Goal: Task Accomplishment & Management: Manage account settings

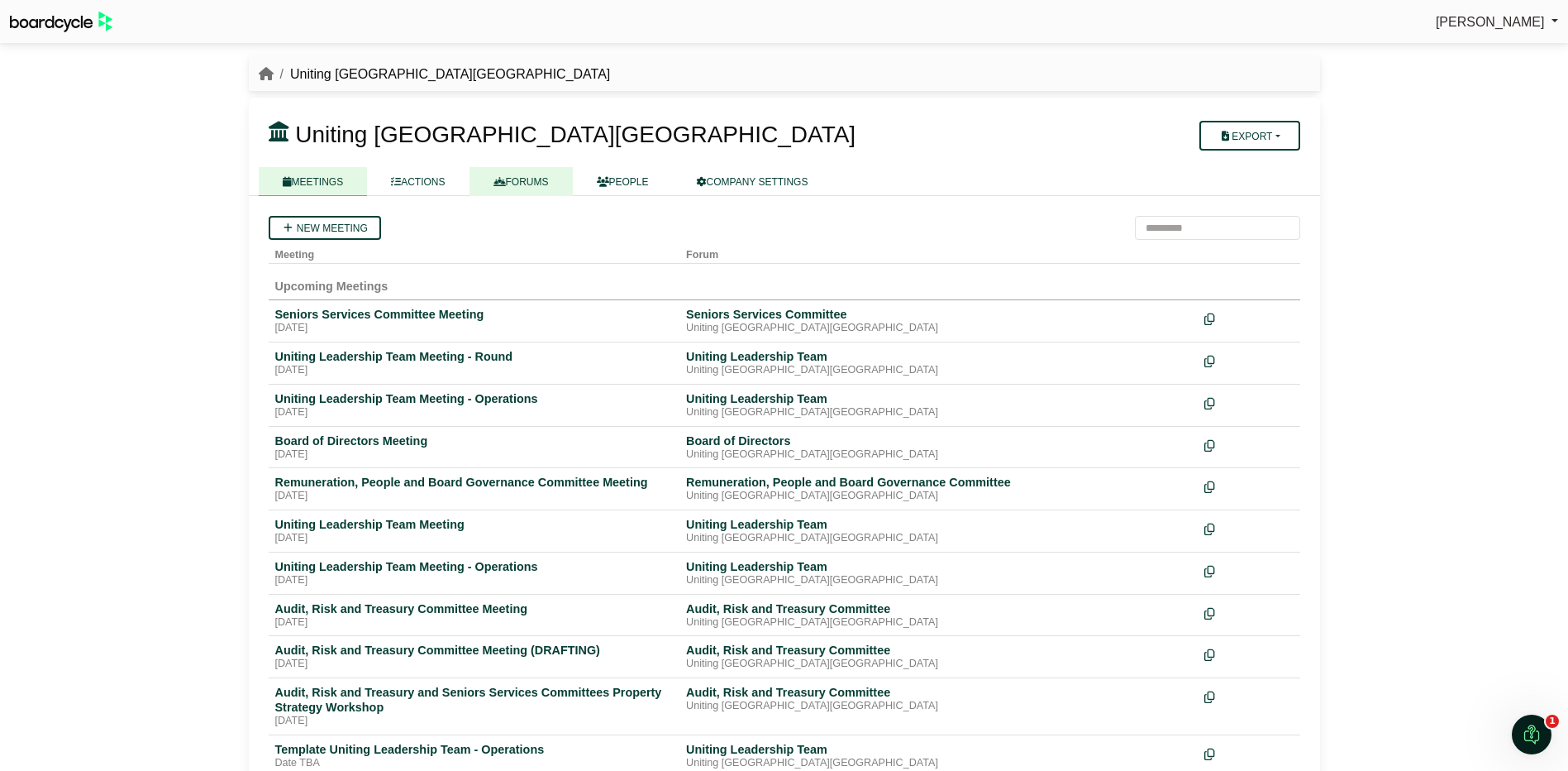
click at [519, 181] on link "FORUMS" at bounding box center [521, 181] width 103 height 29
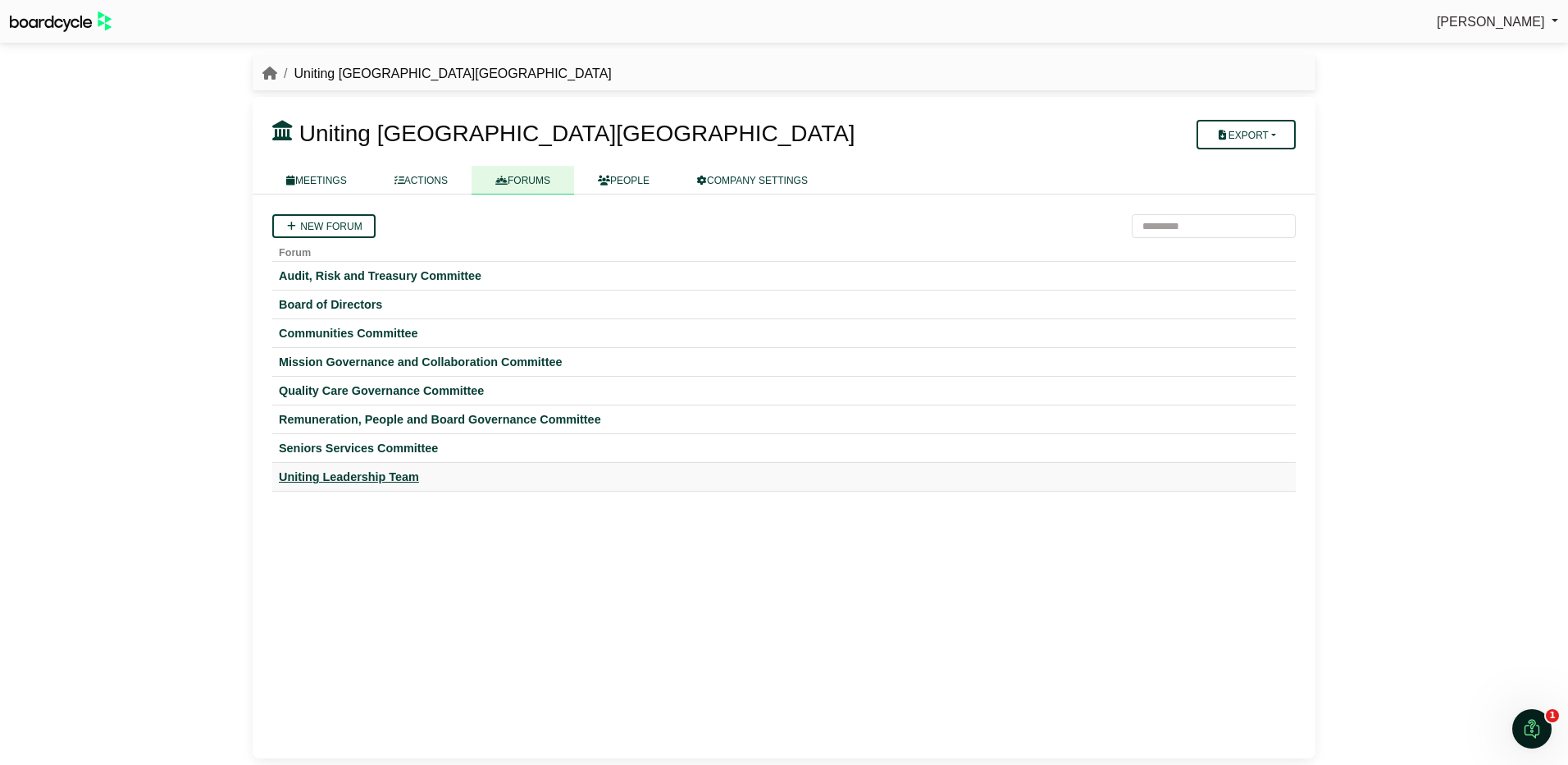
click at [373, 473] on div "Uniting Leadership Team" at bounding box center [784, 476] width 1011 height 15
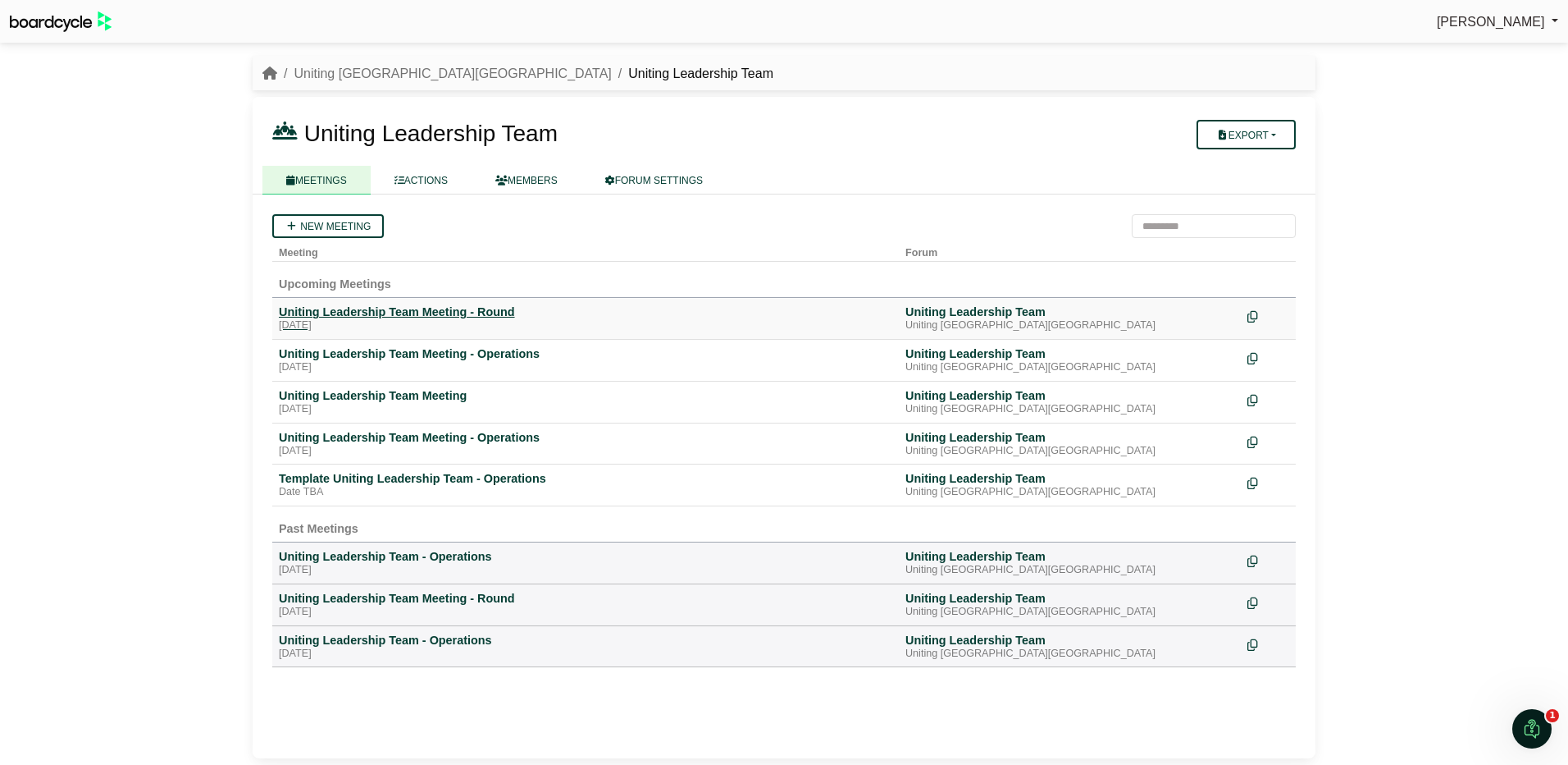
click at [438, 308] on div "Uniting Leadership Team Meeting - Round" at bounding box center [586, 312] width 613 height 15
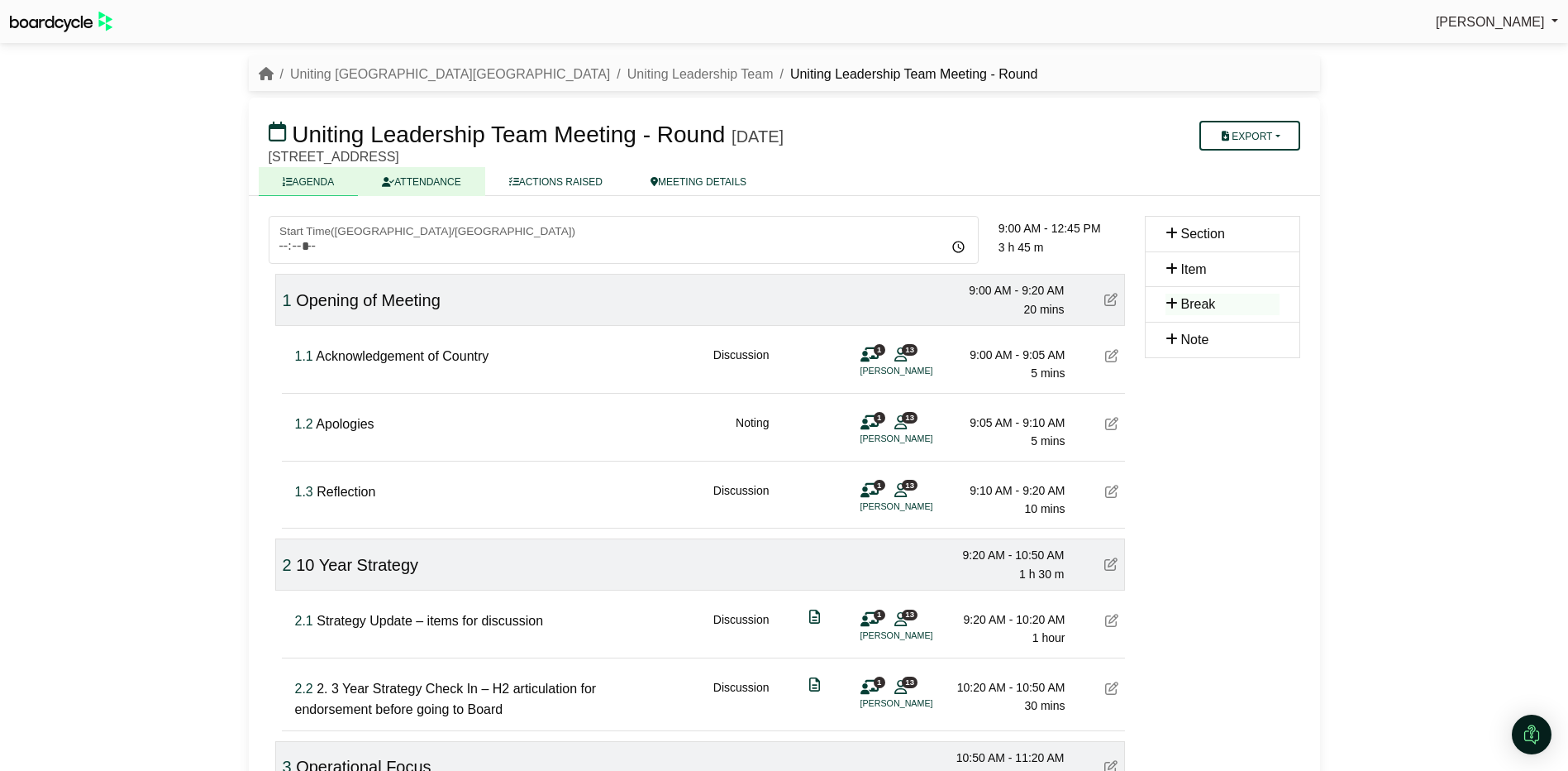
click at [421, 177] on link "ATTENDANCE" at bounding box center [421, 181] width 127 height 29
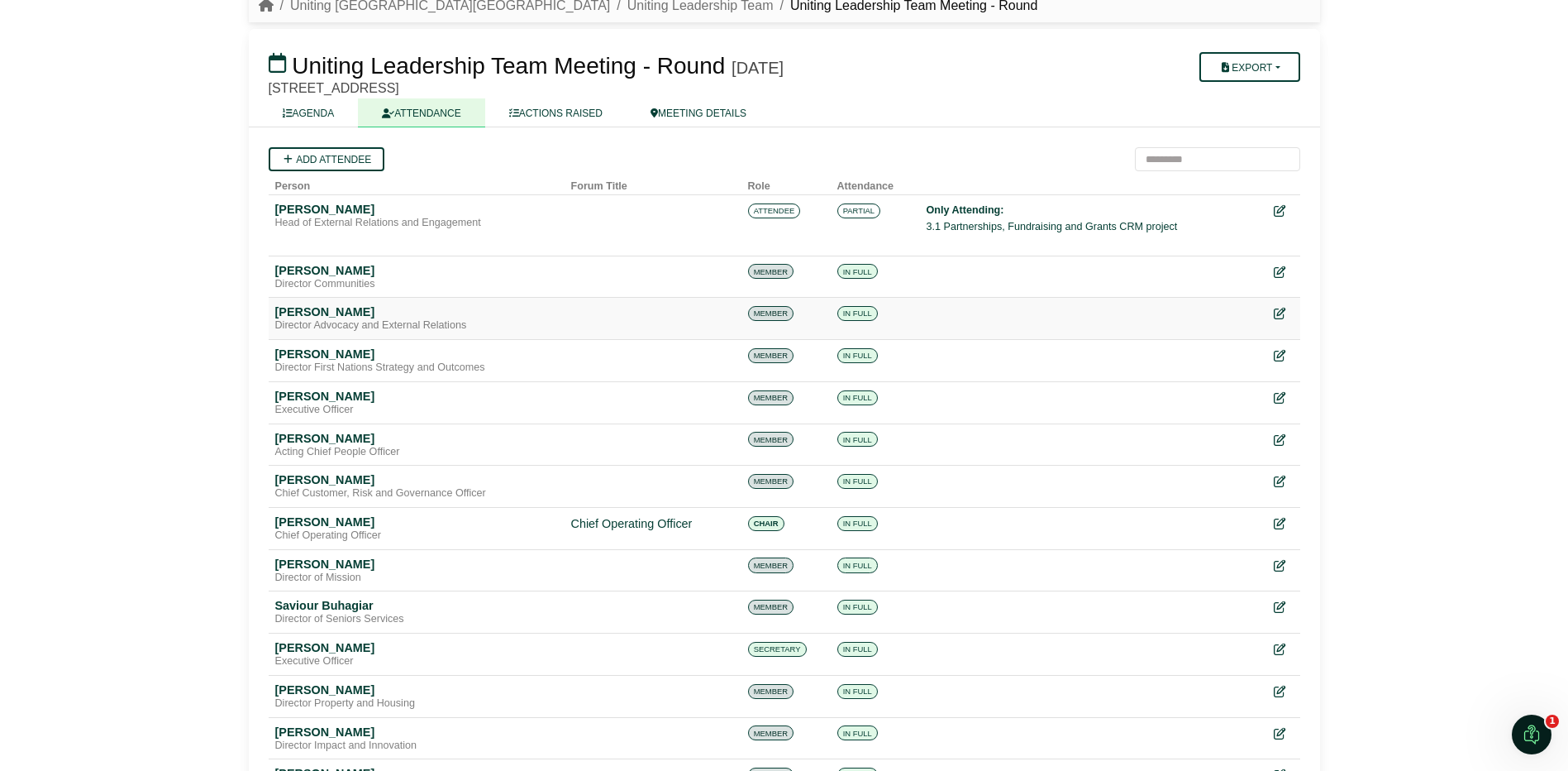
scroll to position [139, 0]
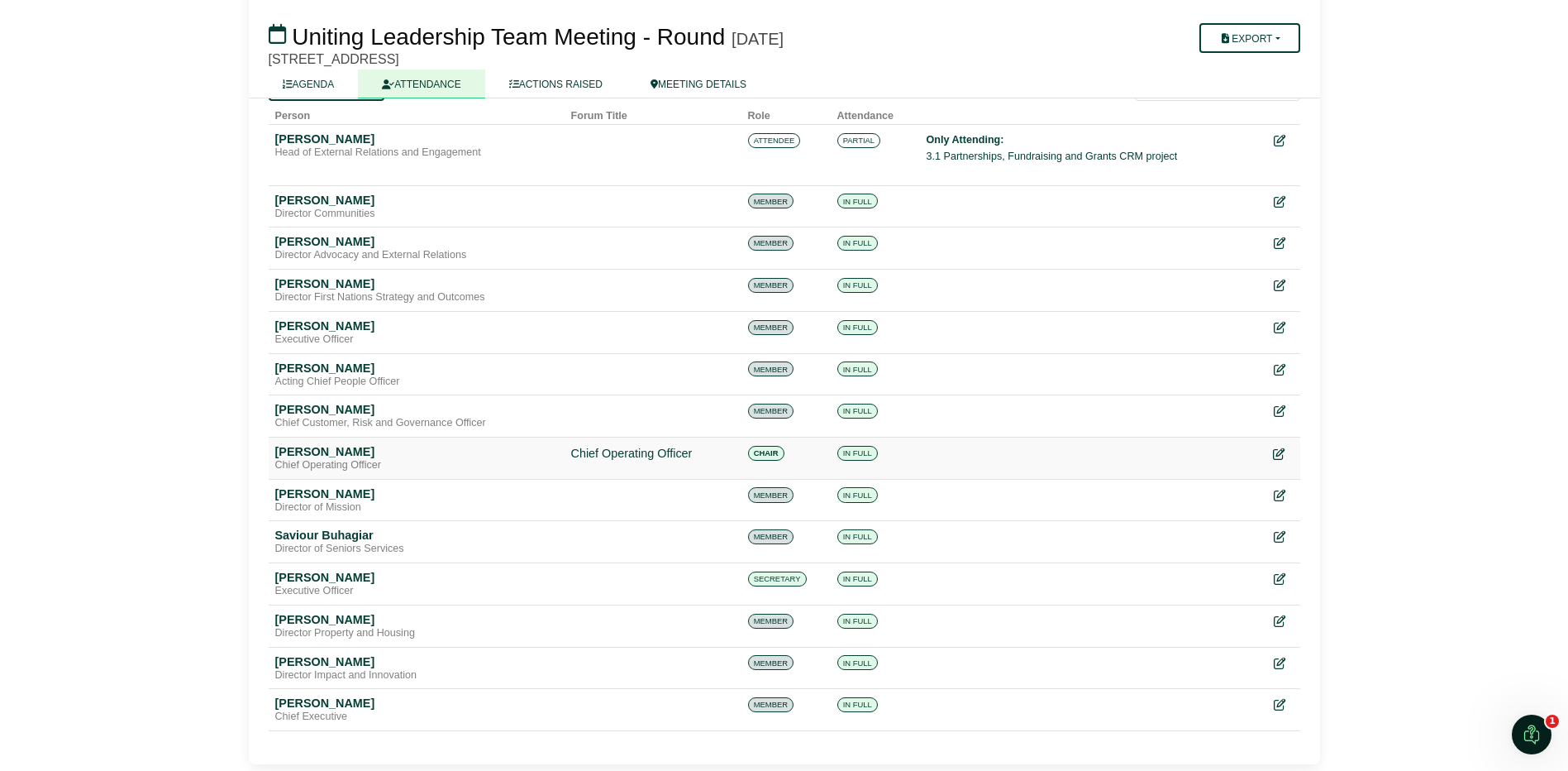
click at [1277, 451] on icon at bounding box center [1279, 454] width 12 height 12
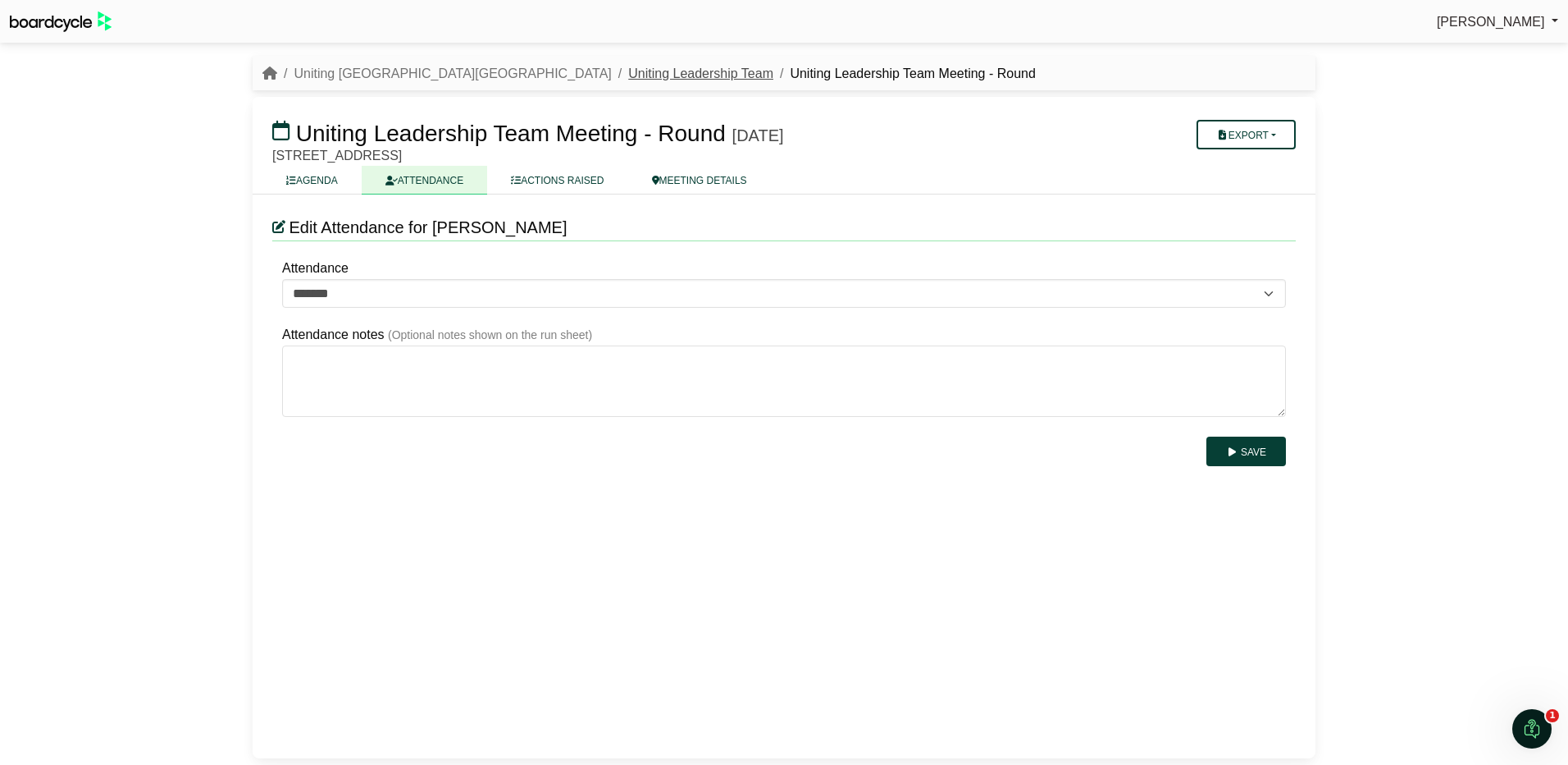
click at [628, 79] on link "Uniting Leadership Team" at bounding box center [701, 74] width 145 height 14
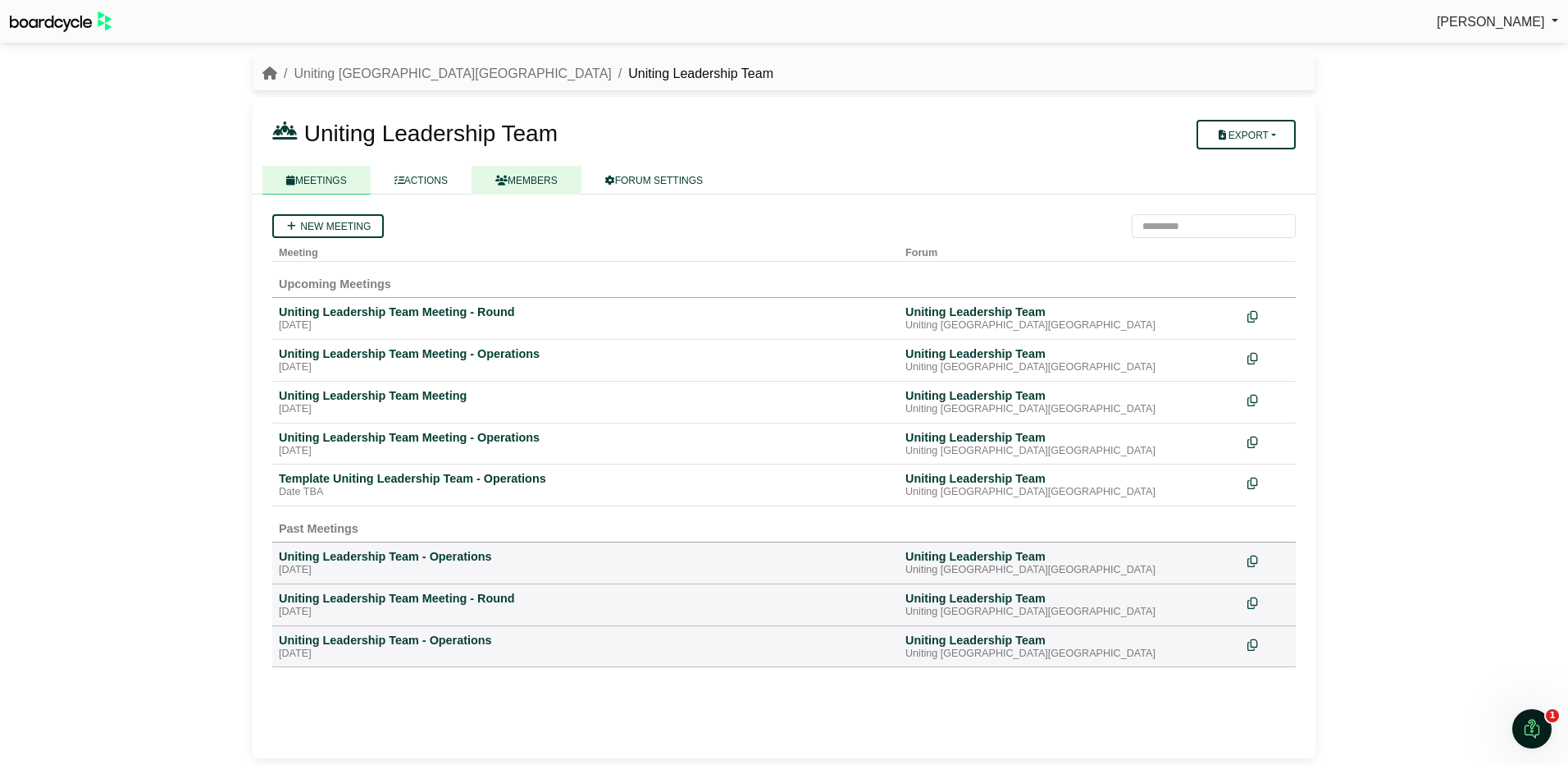
click at [530, 174] on link "MEMBERS" at bounding box center [527, 180] width 110 height 29
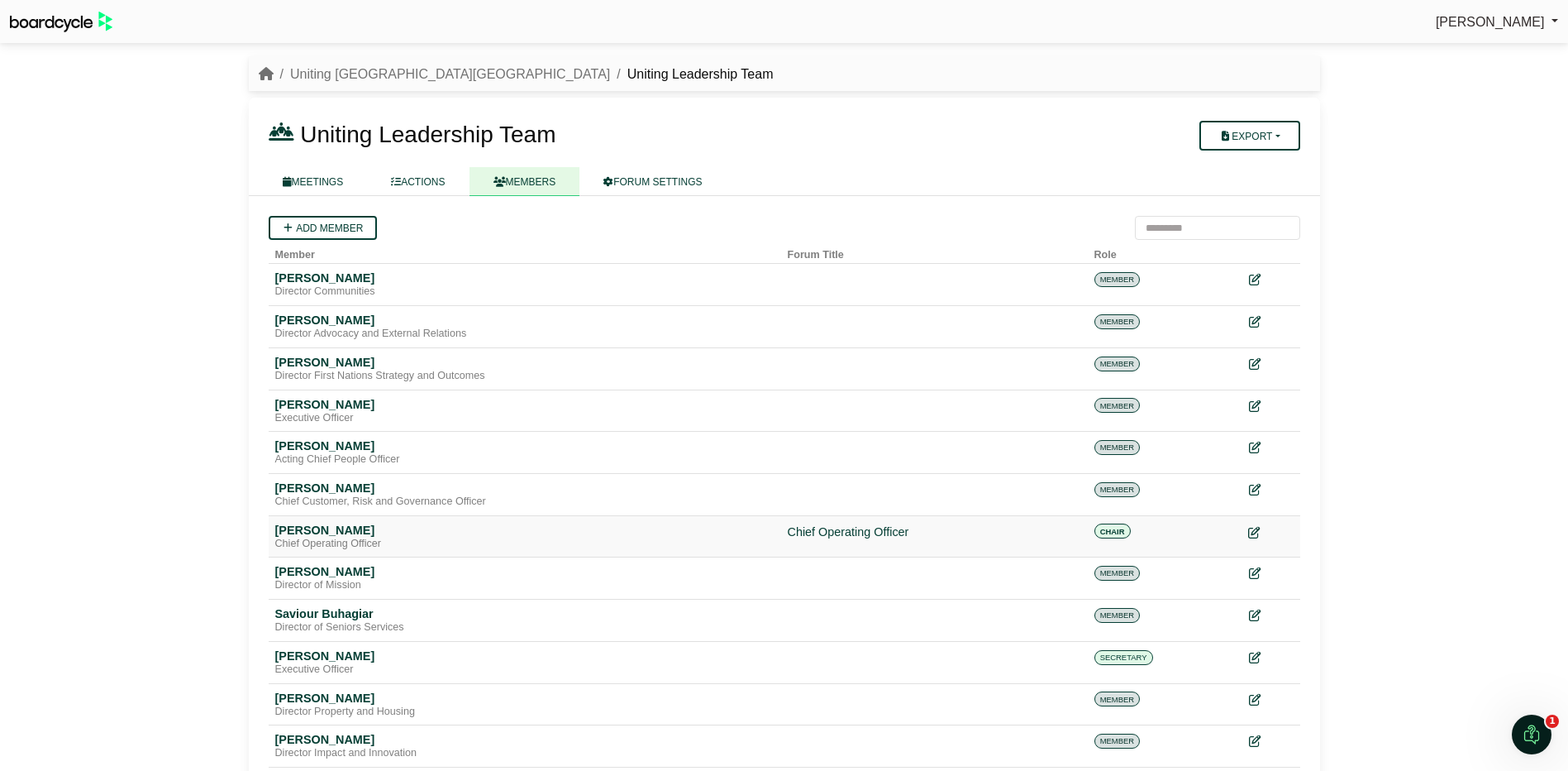
click at [1256, 529] on icon at bounding box center [1254, 533] width 12 height 12
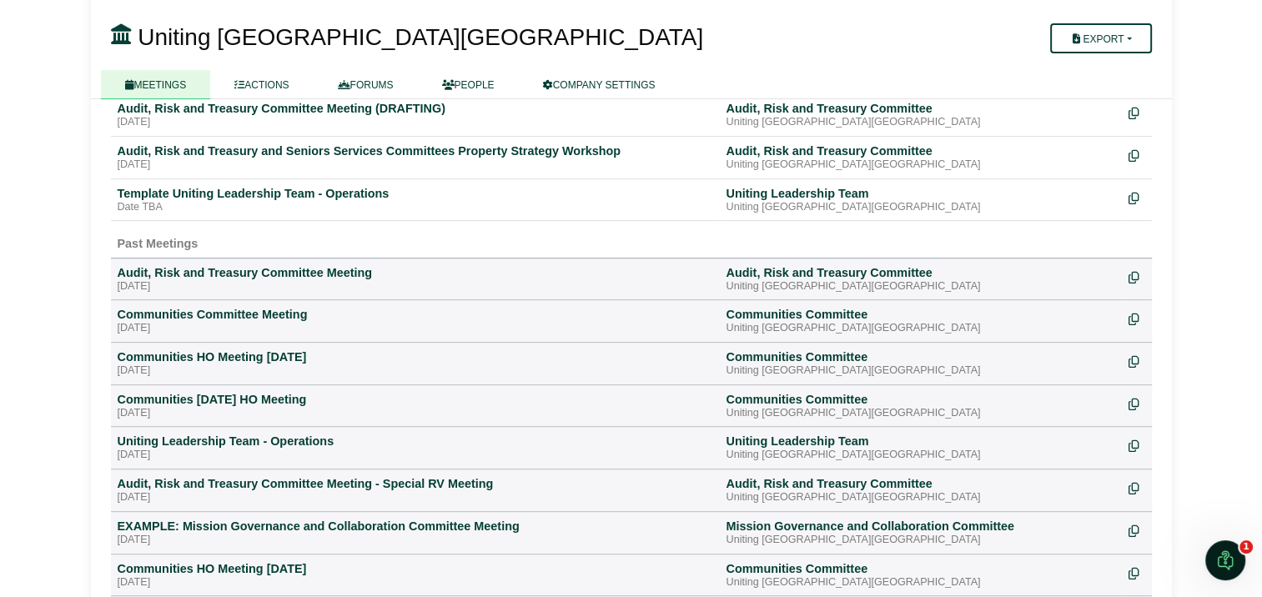
scroll to position [584, 0]
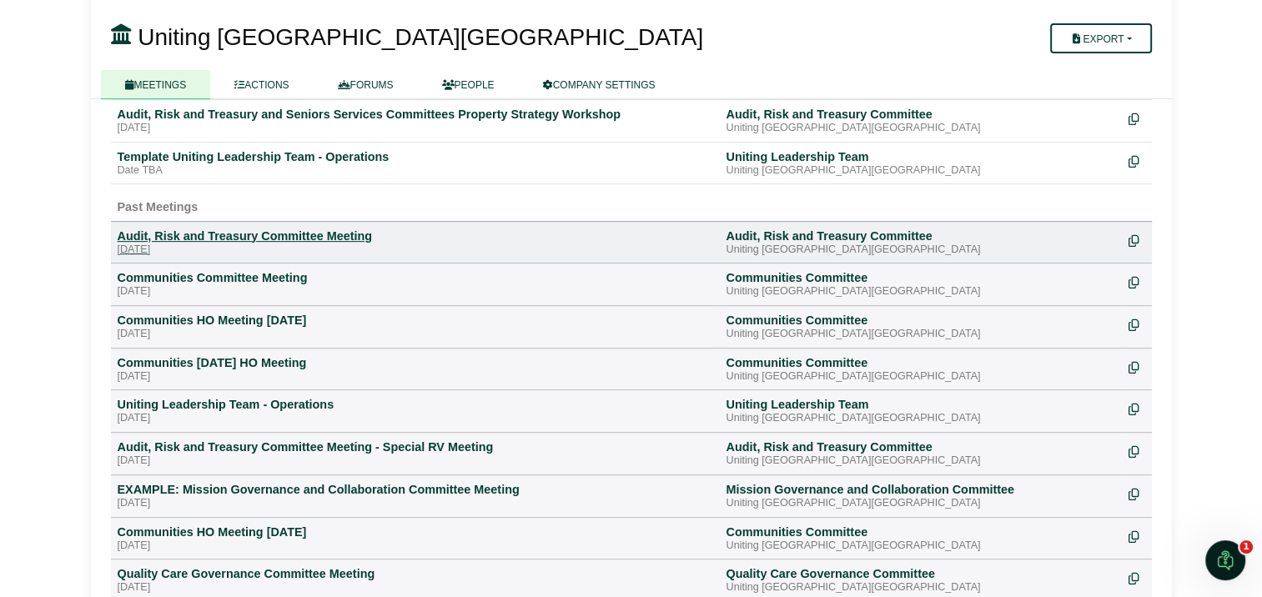
click at [253, 229] on div "Audit, Risk and Treasury Committee Meeting" at bounding box center [416, 236] width 596 height 15
click at [198, 229] on div "Audit, Risk and Treasury Committee Meeting" at bounding box center [416, 236] width 596 height 15
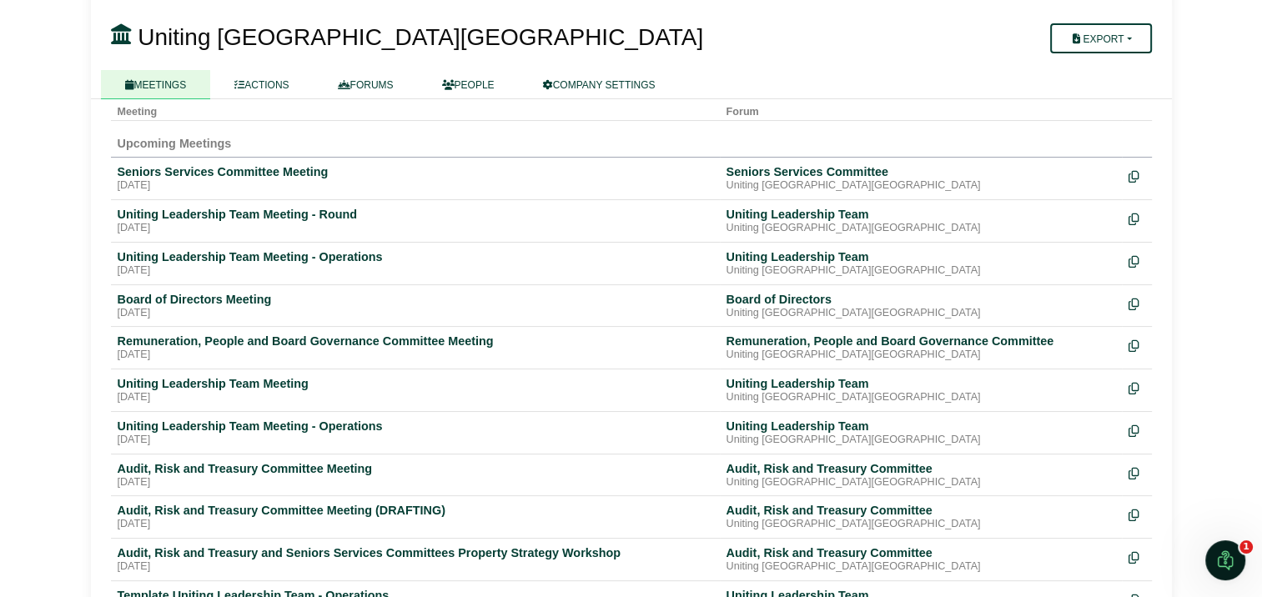
scroll to position [83, 0]
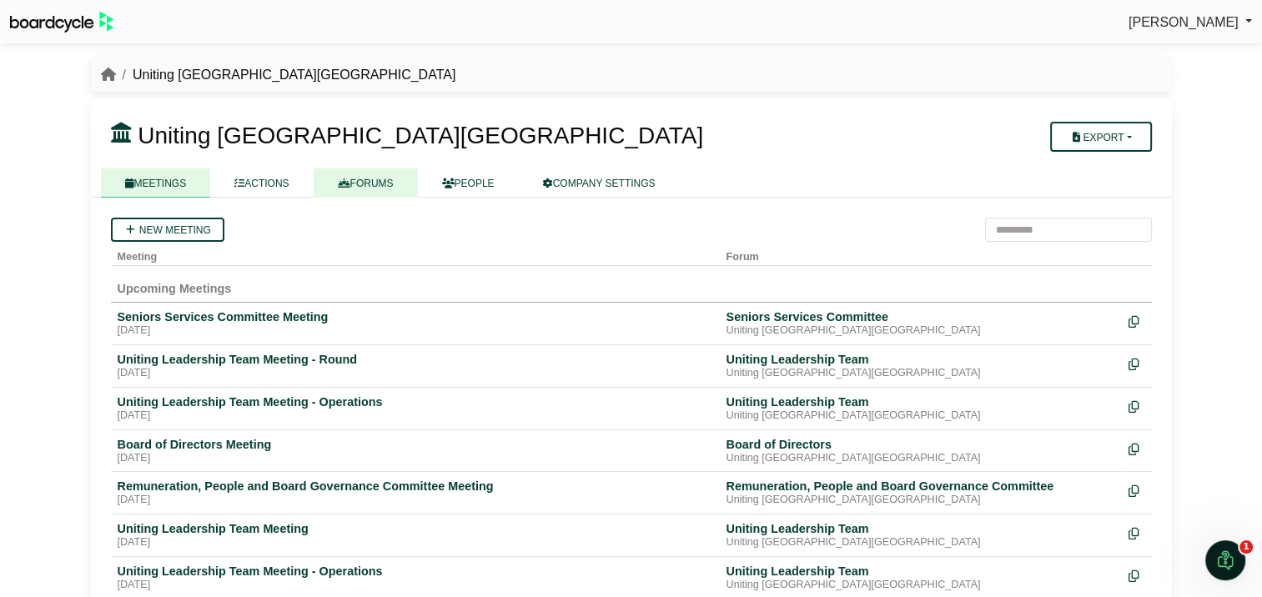
click at [364, 177] on link "FORUMS" at bounding box center [366, 183] width 104 height 29
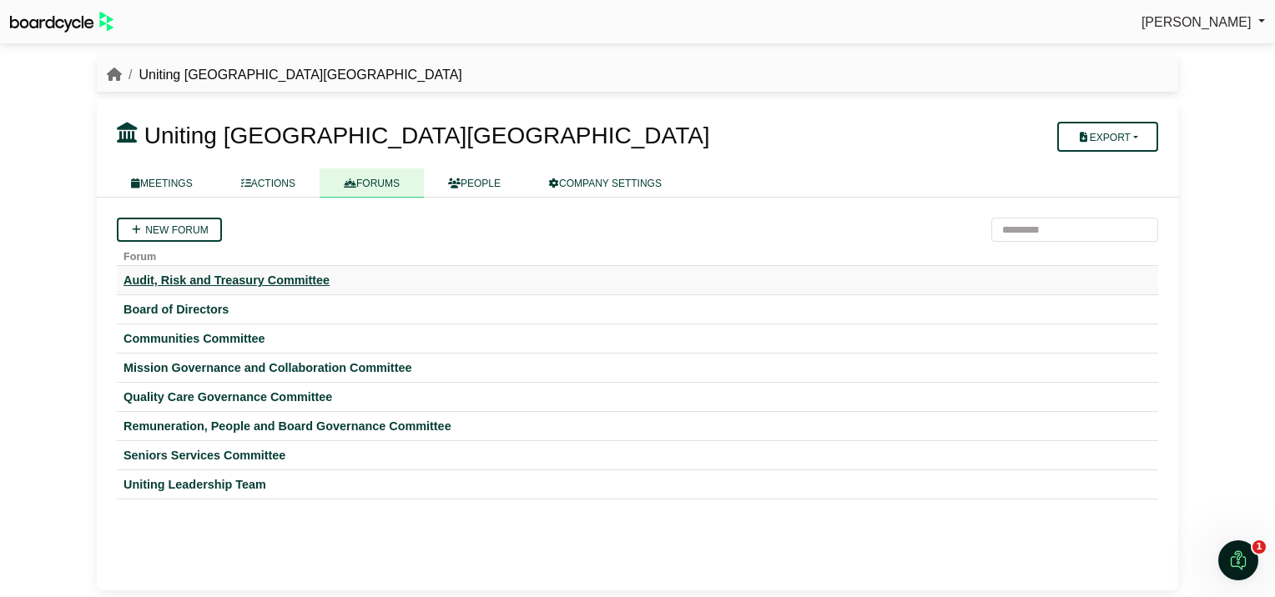
click at [277, 280] on div "Audit, Risk and Treasury Committee" at bounding box center [637, 280] width 1028 height 15
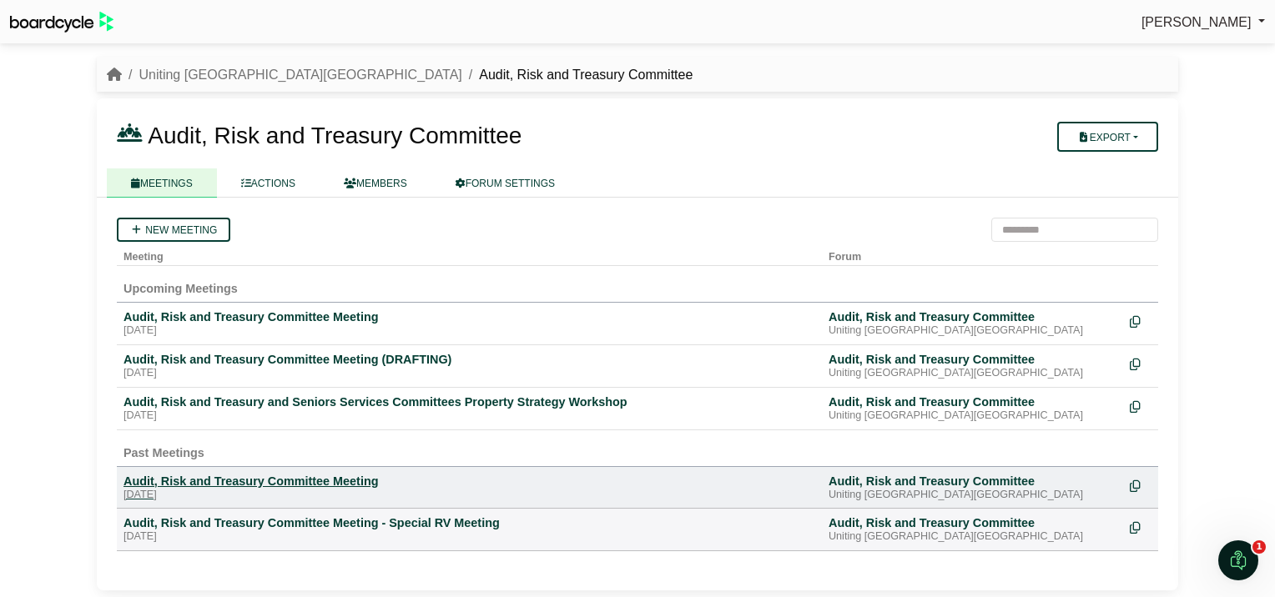
click at [234, 478] on div "Audit, Risk and Treasury Committee Meeting" at bounding box center [469, 481] width 692 height 15
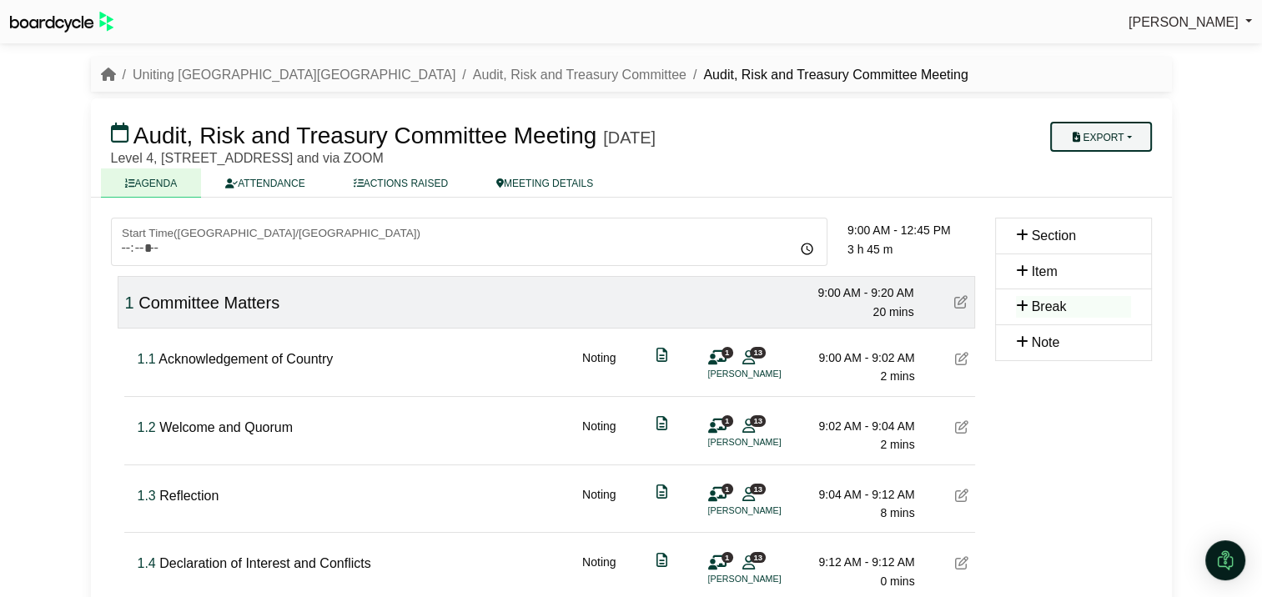
click at [1119, 130] on button "Export" at bounding box center [1100, 137] width 101 height 30
click at [1117, 219] on link "Shell Minutes" at bounding box center [1122, 215] width 145 height 25
click at [1124, 130] on button "Export" at bounding box center [1100, 137] width 101 height 30
click at [1100, 214] on link "Shell Minutes" at bounding box center [1122, 215] width 145 height 25
click at [473, 73] on link "Audit, Risk and Treasury Committee" at bounding box center [580, 75] width 214 height 14
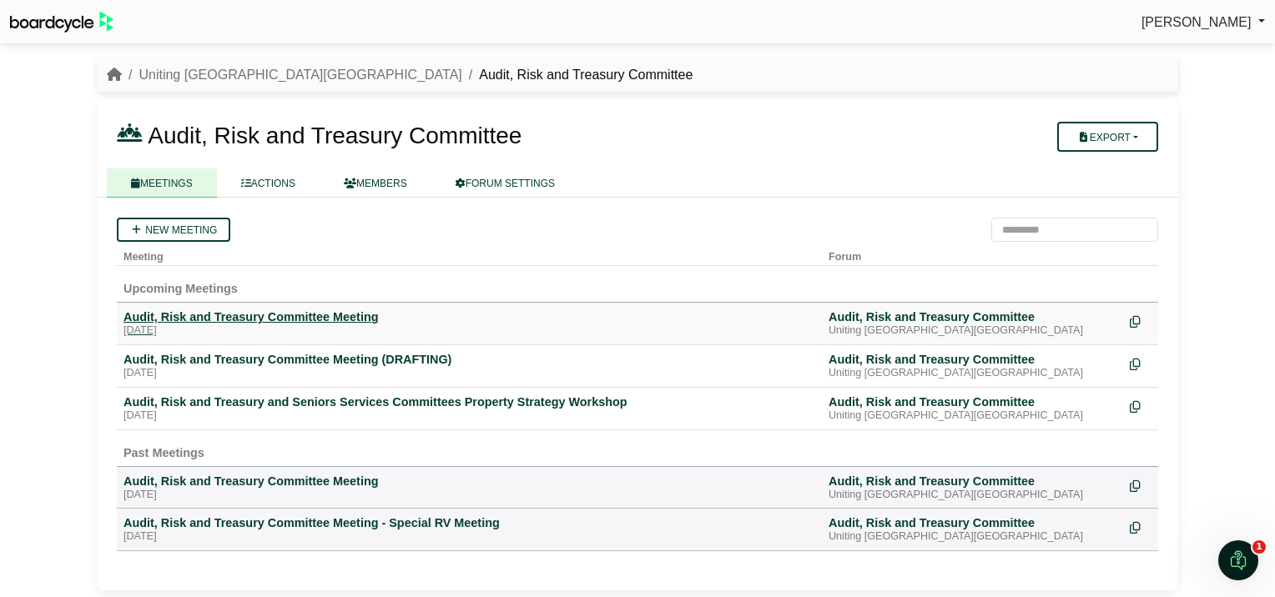
click at [217, 313] on div "Audit, Risk and Treasury Committee Meeting" at bounding box center [469, 317] width 692 height 15
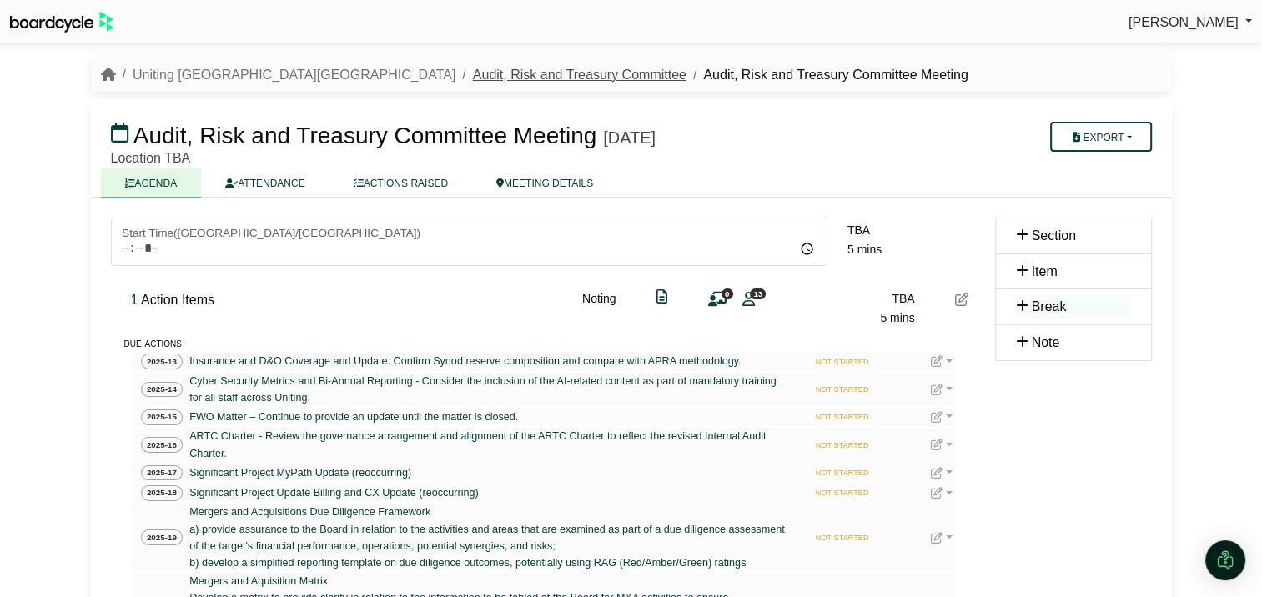
click at [473, 73] on link "Audit, Risk and Treasury Committee" at bounding box center [580, 75] width 214 height 14
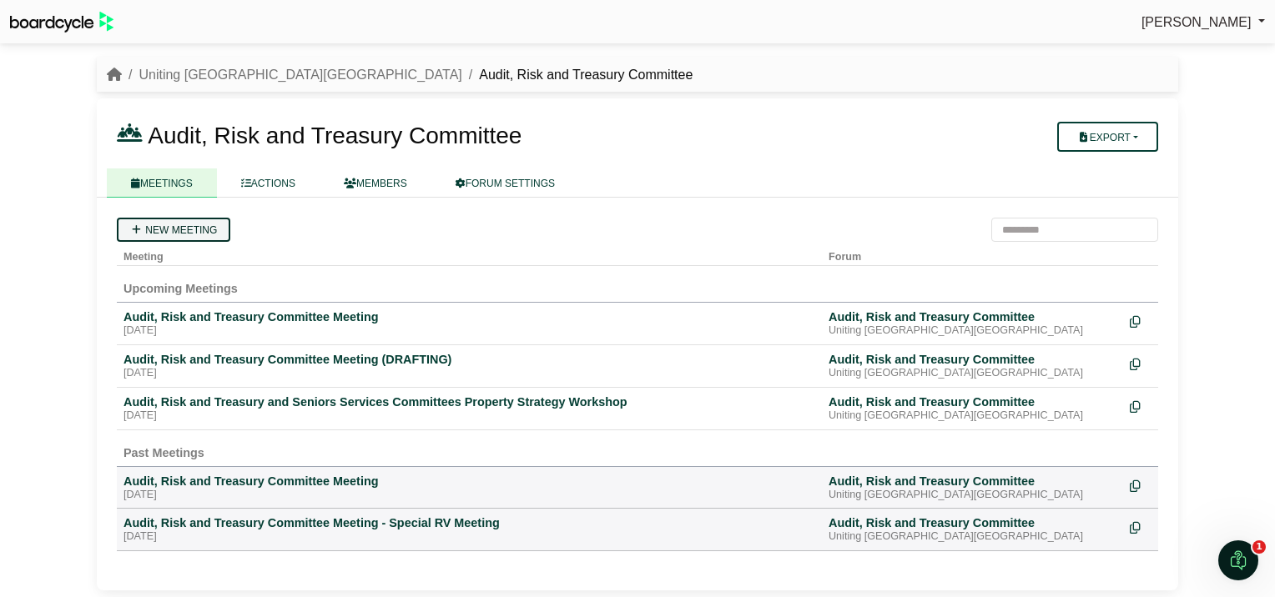
click at [169, 230] on link "New meeting" at bounding box center [173, 230] width 113 height 24
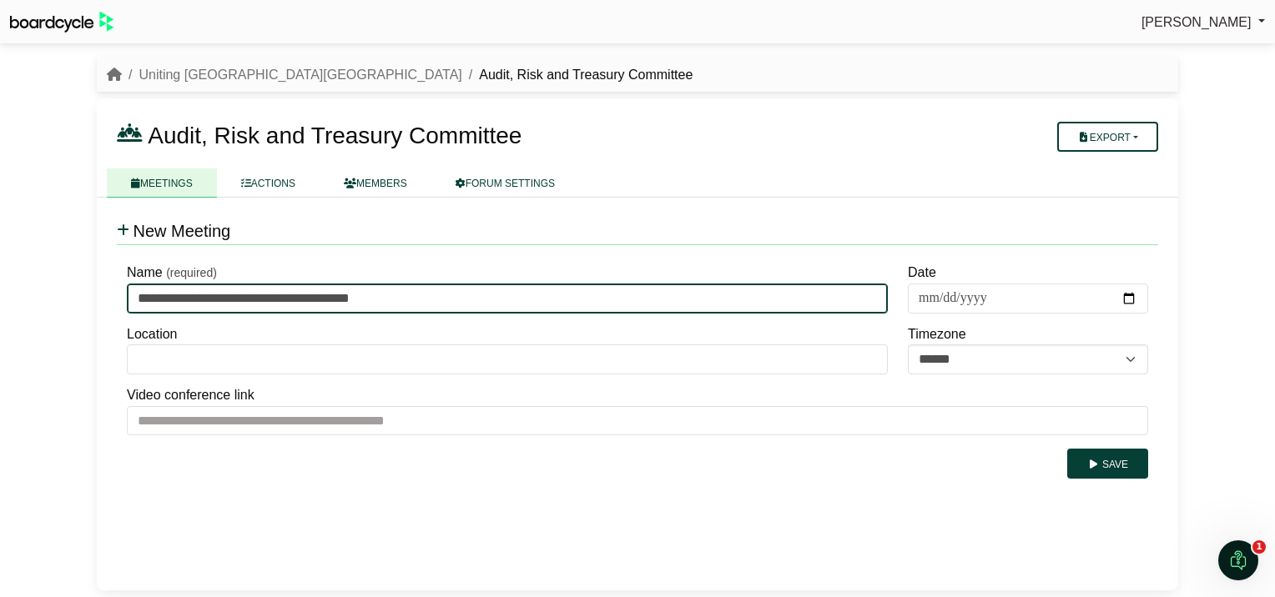
click at [464, 295] on input "**********" at bounding box center [507, 299] width 761 height 30
type input "**********"
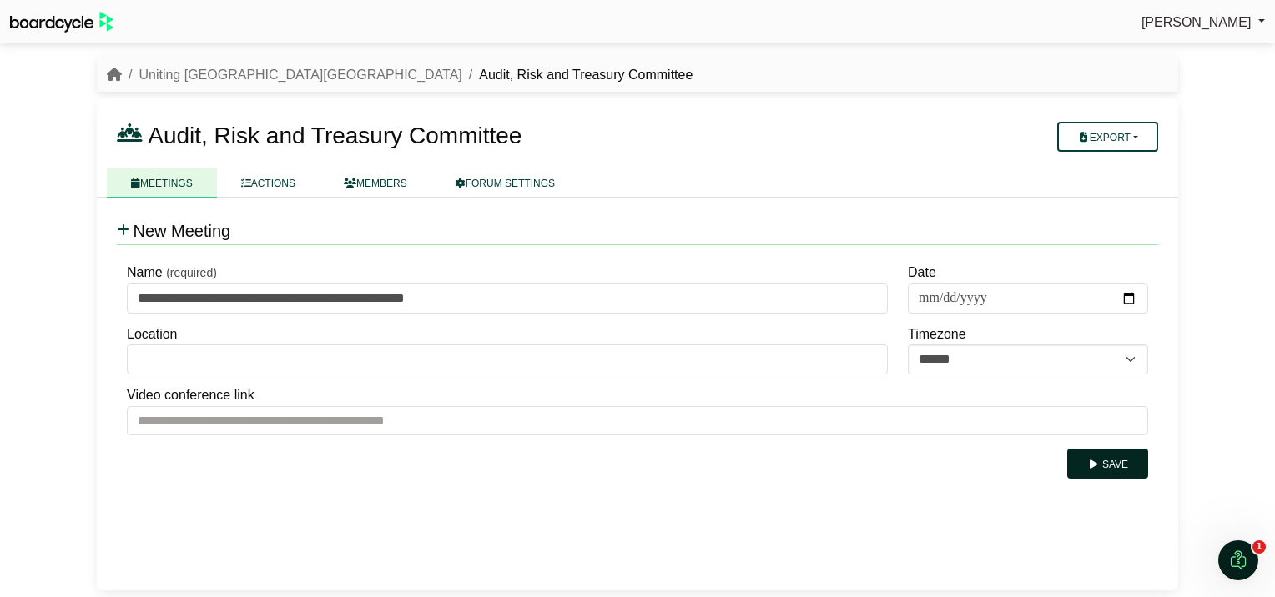
click at [1108, 462] on button "Save" at bounding box center [1107, 464] width 81 height 30
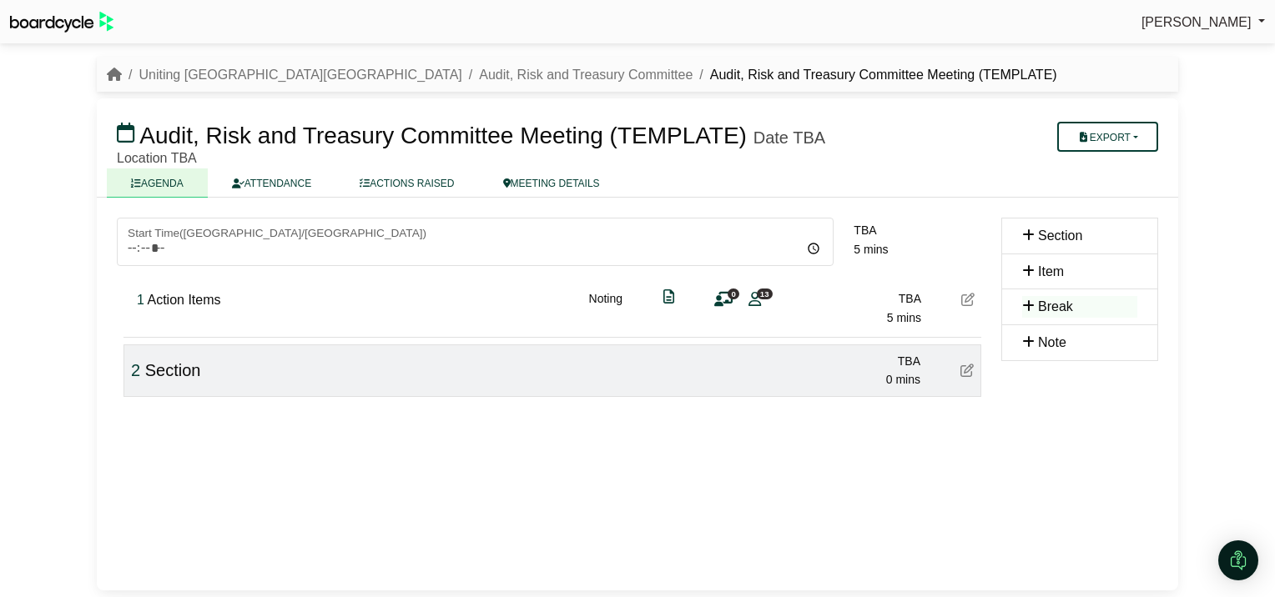
click at [275, 356] on div "2 Section TBA 0 mins" at bounding box center [552, 371] width 858 height 53
click at [965, 368] on icon at bounding box center [966, 370] width 13 height 13
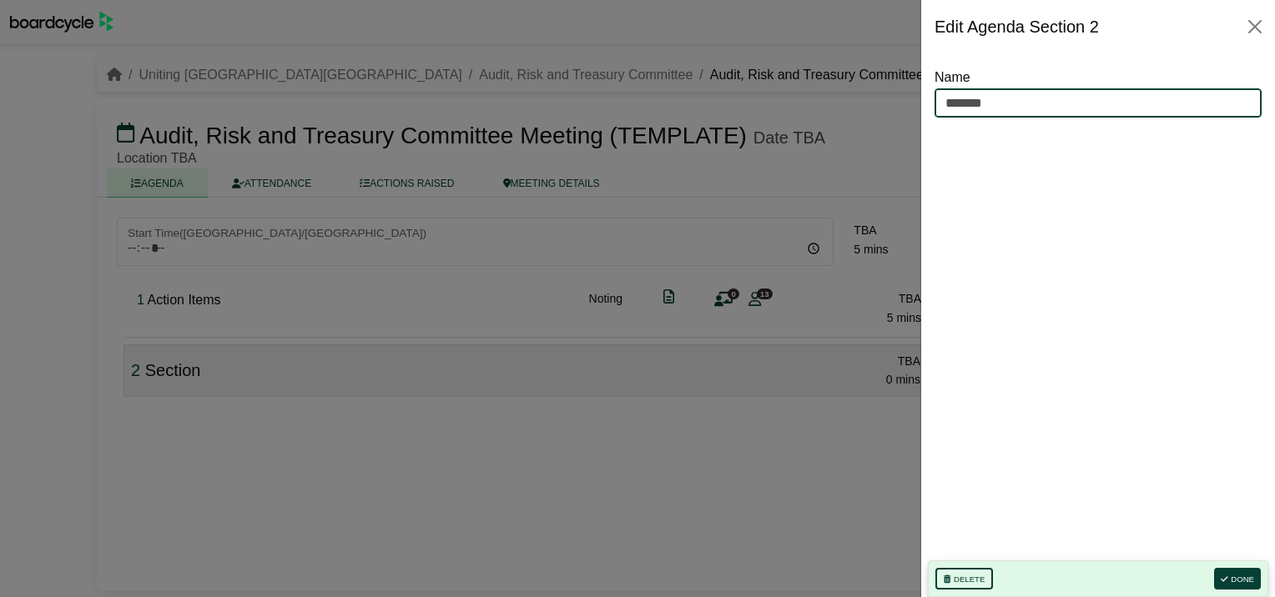
drag, startPoint x: 953, startPoint y: 103, endPoint x: 900, endPoint y: 104, distance: 52.6
click at [900, 104] on body "[PERSON_NAME] Sign Out Uniting NSW.ACT Audit, Risk and Treasury Committee Audit…" at bounding box center [637, 298] width 1275 height 597
type input "**********"
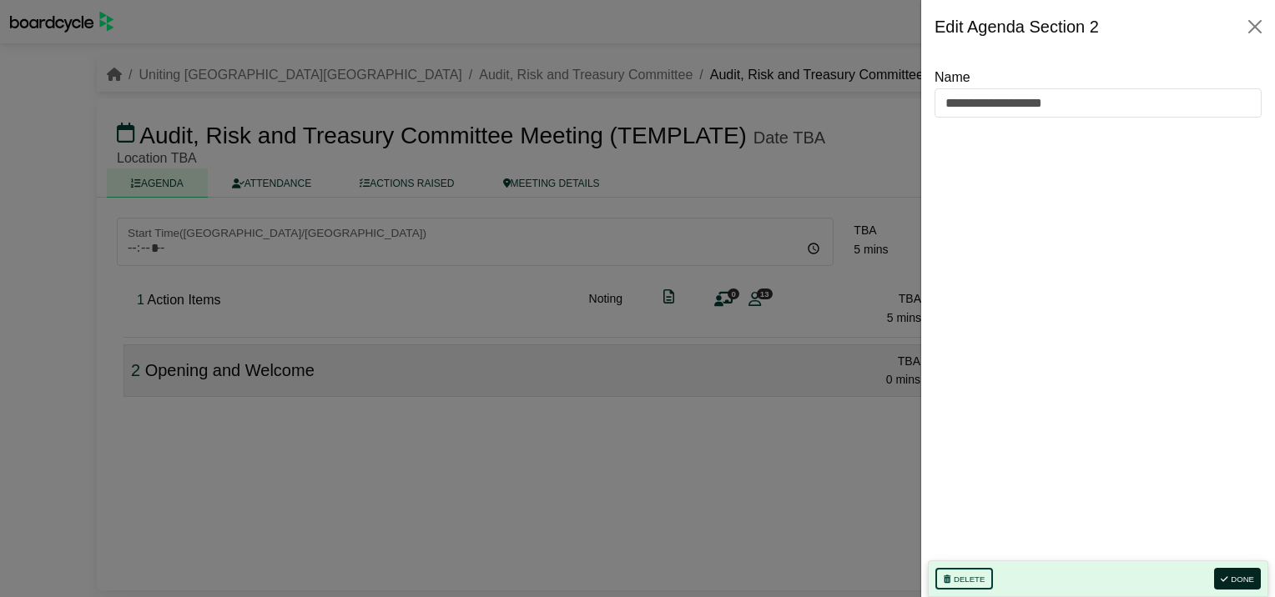
click at [1237, 577] on button "Done" at bounding box center [1237, 579] width 47 height 22
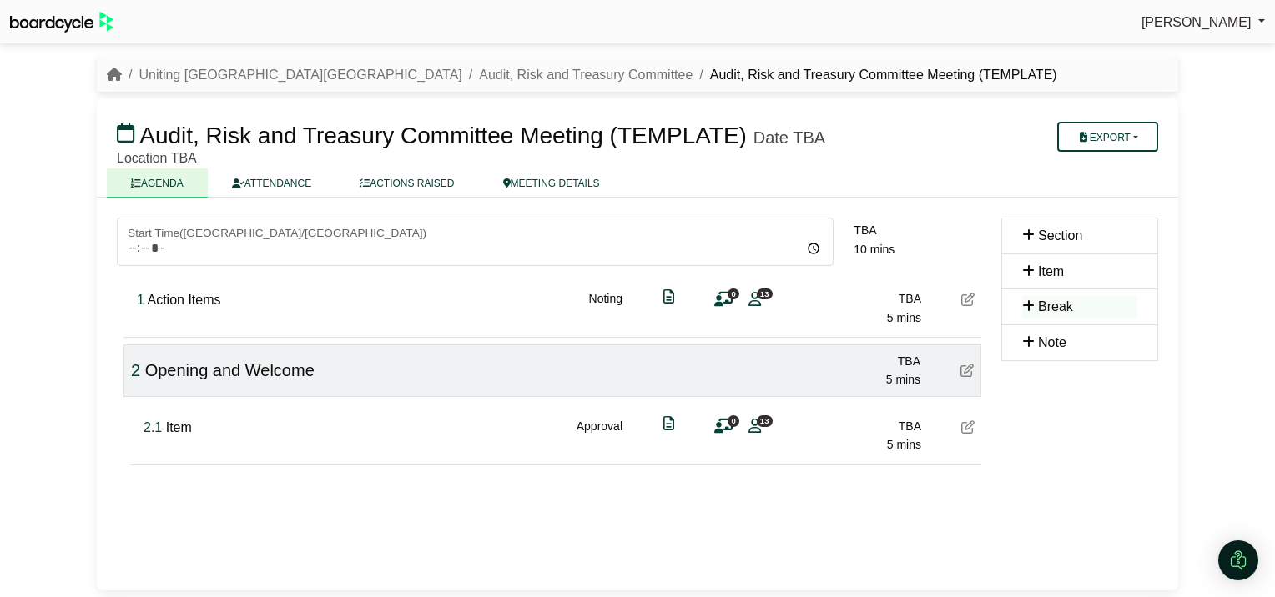
click at [965, 426] on icon at bounding box center [967, 427] width 13 height 13
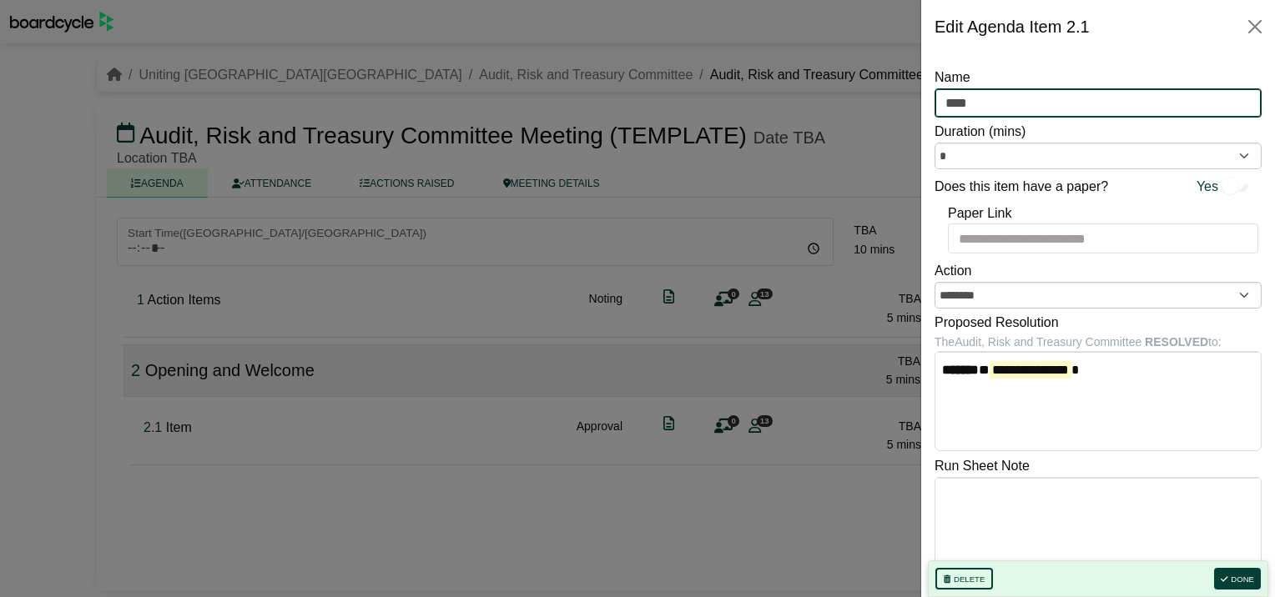
drag, startPoint x: 873, startPoint y: 105, endPoint x: 860, endPoint y: 102, distance: 13.0
click at [858, 104] on body "[PERSON_NAME] Sign Out Uniting NSW.ACT Audit, Risk and Treasury Committee Audit…" at bounding box center [637, 298] width 1275 height 597
type input "**********"
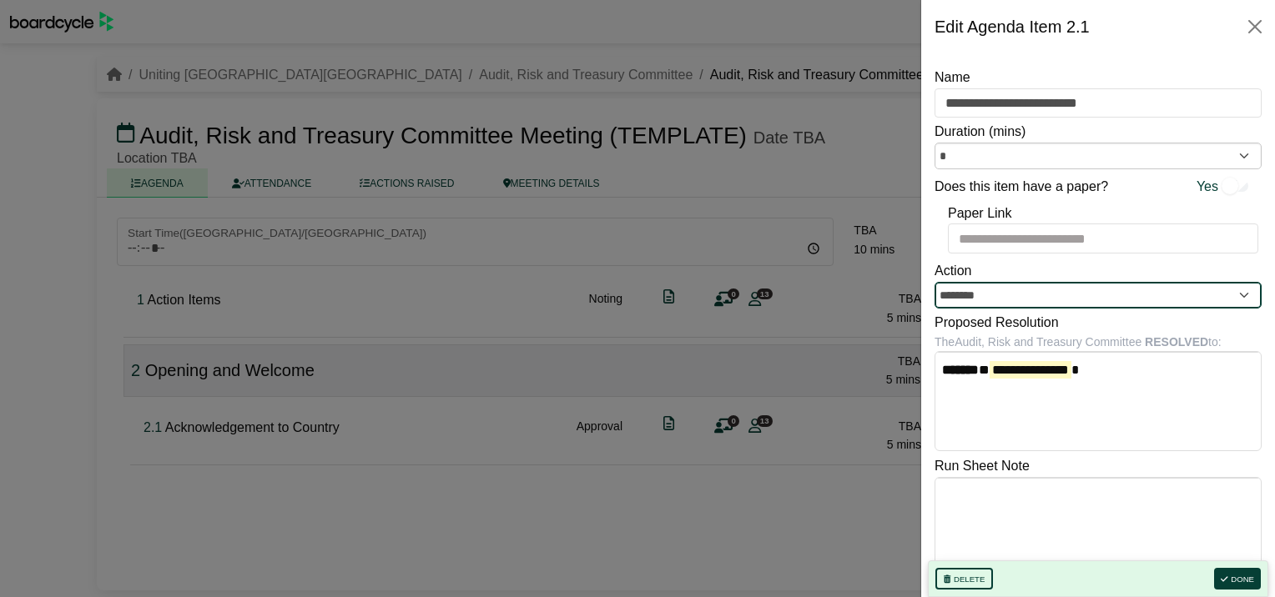
click at [1178, 296] on input "********" at bounding box center [1098, 295] width 327 height 27
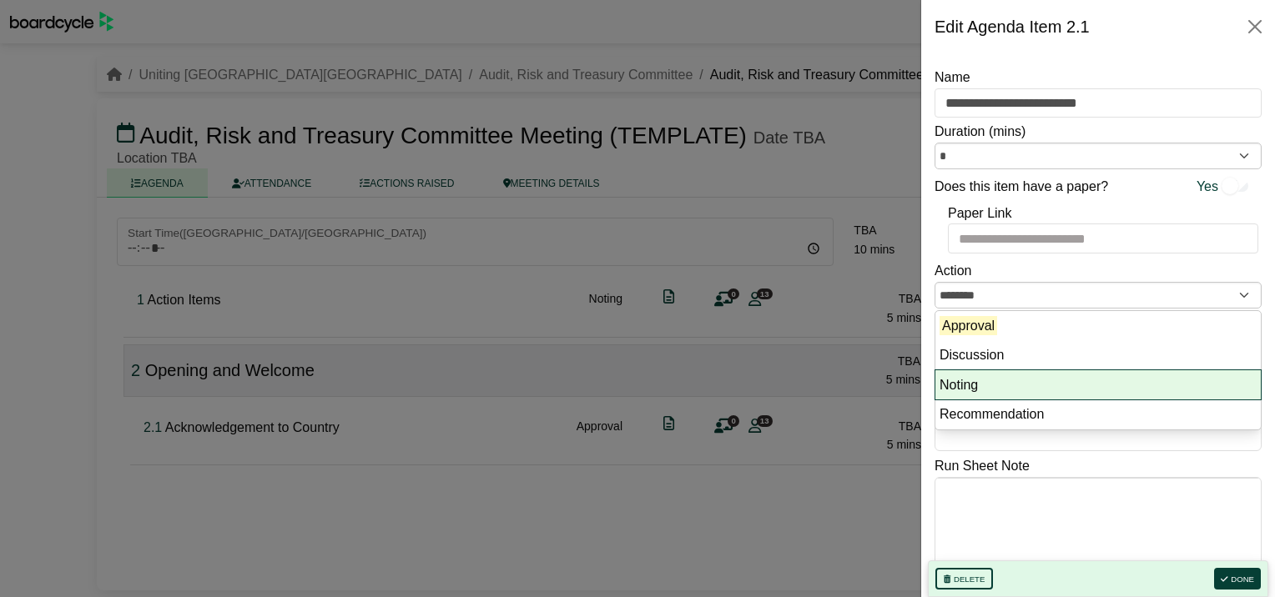
click at [1096, 380] on li "Noting" at bounding box center [1097, 385] width 325 height 30
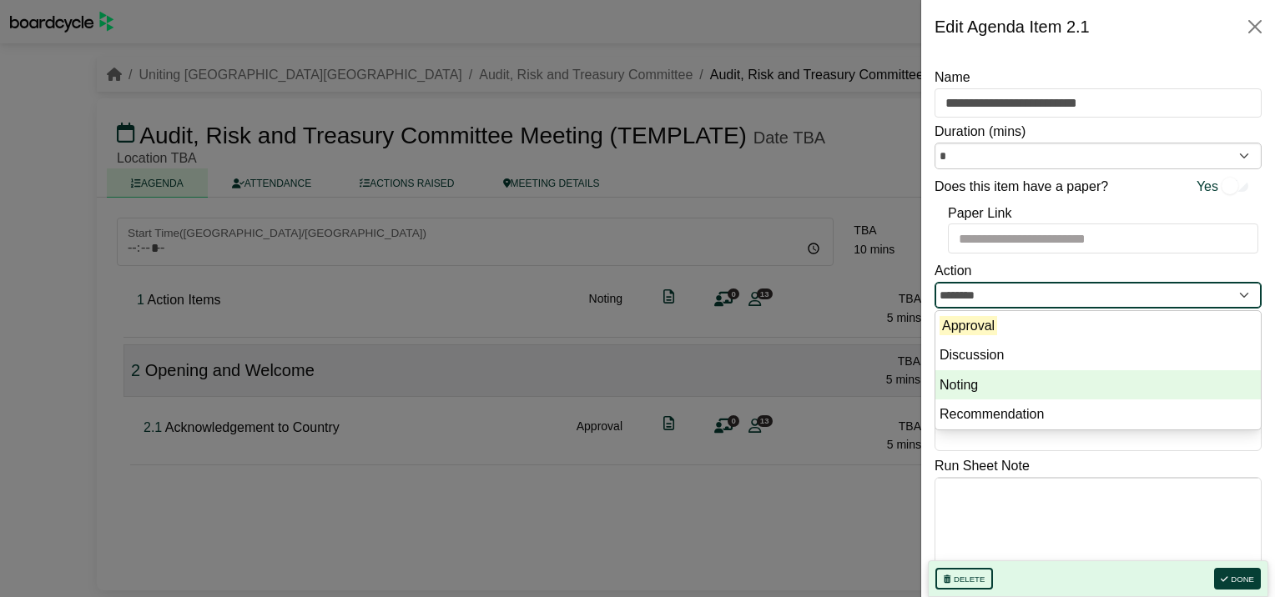
type input "******"
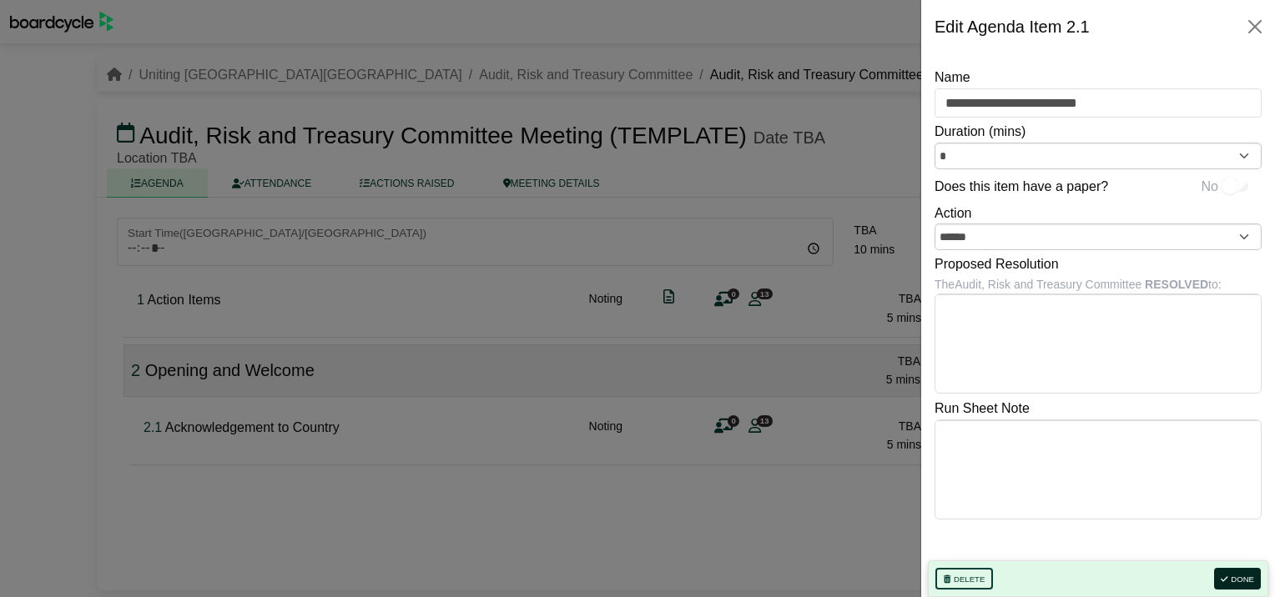
click at [1245, 582] on button "Done" at bounding box center [1237, 579] width 47 height 22
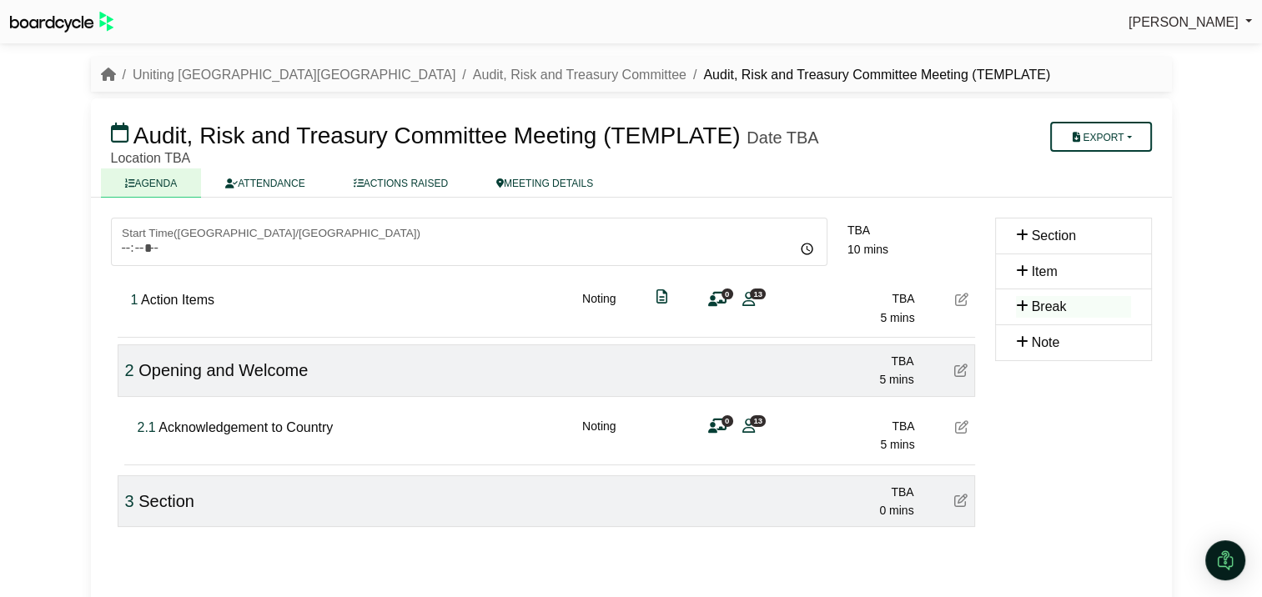
click at [964, 497] on icon at bounding box center [961, 500] width 13 height 13
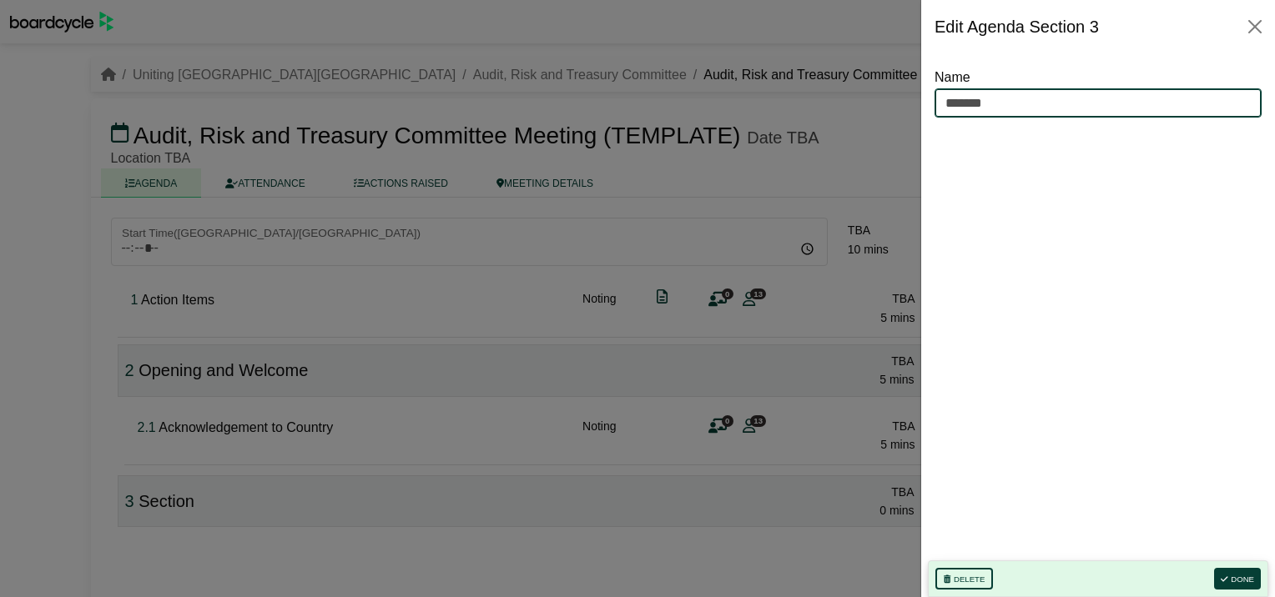
drag, startPoint x: 861, startPoint y: 103, endPoint x: 851, endPoint y: 107, distance: 10.6
click at [858, 103] on body "[PERSON_NAME] Sign Out Uniting NSW.ACT Audit, Risk and Treasury Committee Audit…" at bounding box center [637, 298] width 1275 height 597
type input "**********"
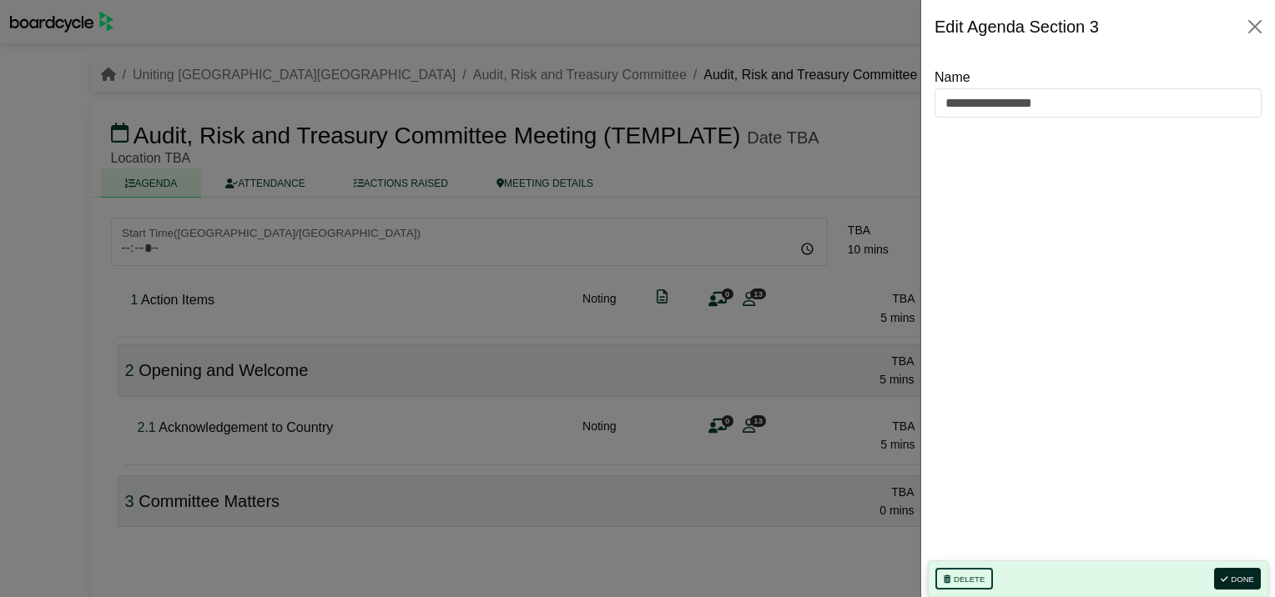
click at [1231, 577] on button "Done" at bounding box center [1237, 579] width 47 height 22
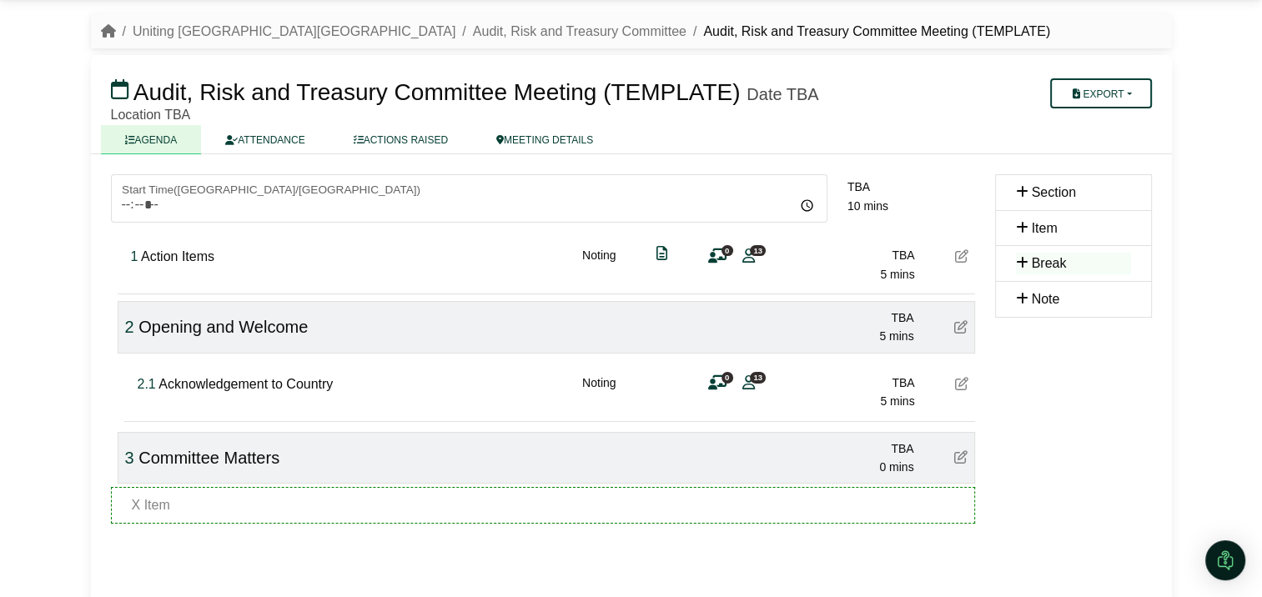
scroll to position [60, 0]
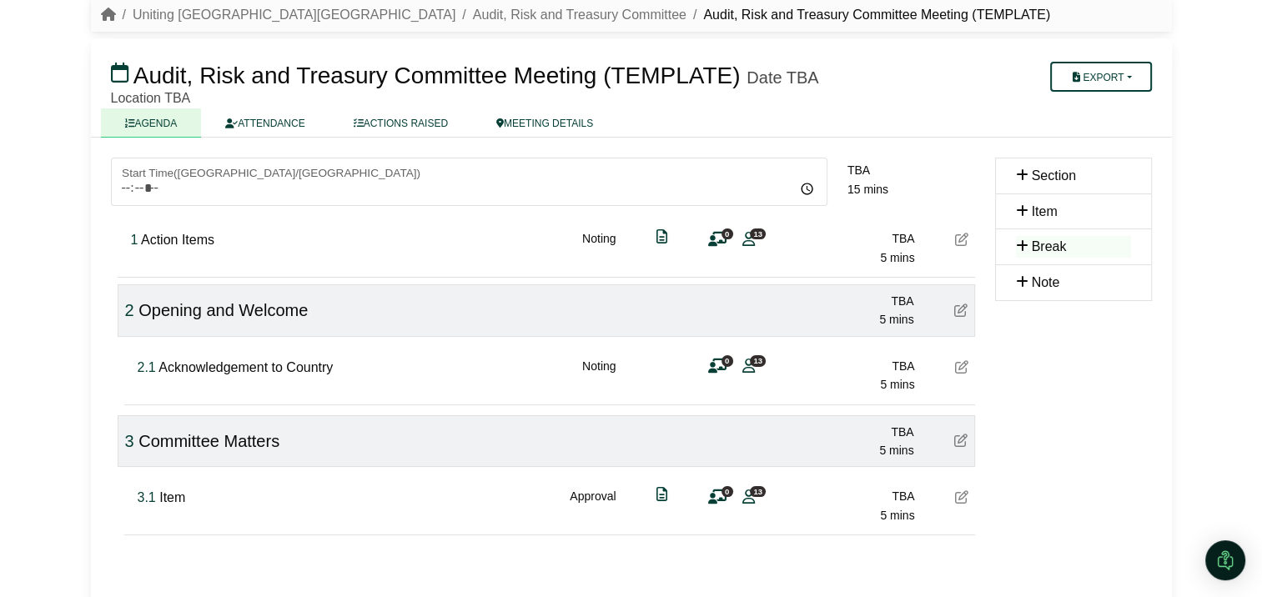
click at [963, 495] on icon at bounding box center [961, 497] width 13 height 13
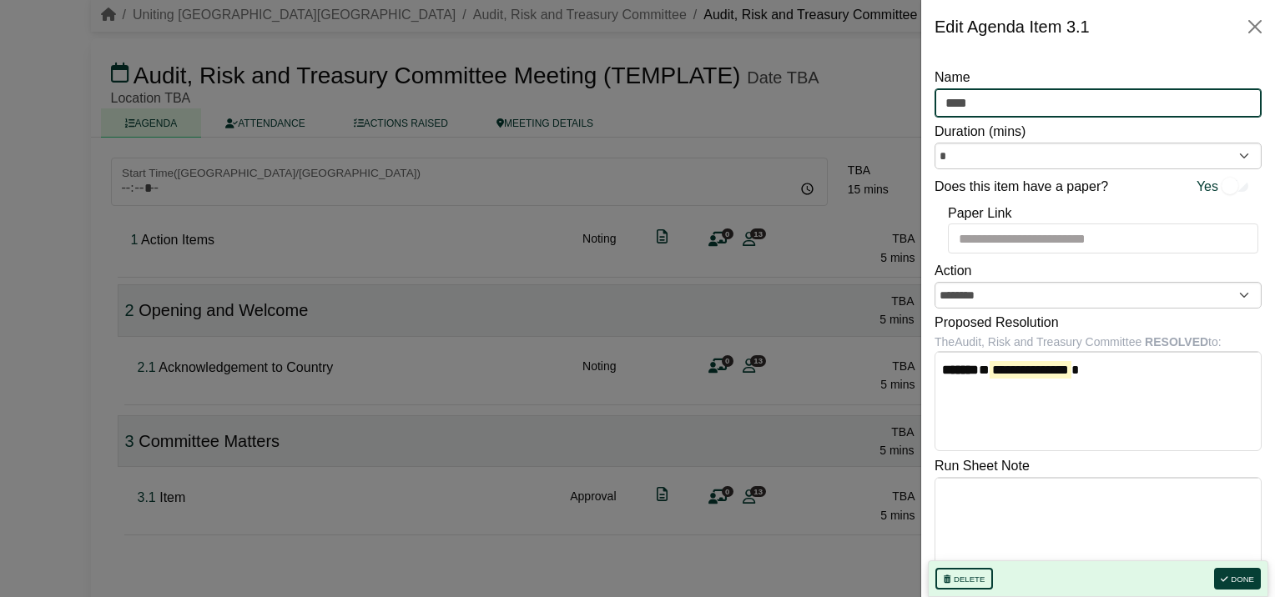
drag, startPoint x: 981, startPoint y: 104, endPoint x: 904, endPoint y: 106, distance: 76.8
click at [904, 106] on body "Simone Ingersoll Sign Out Uniting NSW.ACT Audit, Risk and Treasury Committee Au…" at bounding box center [637, 238] width 1275 height 597
type input "**********"
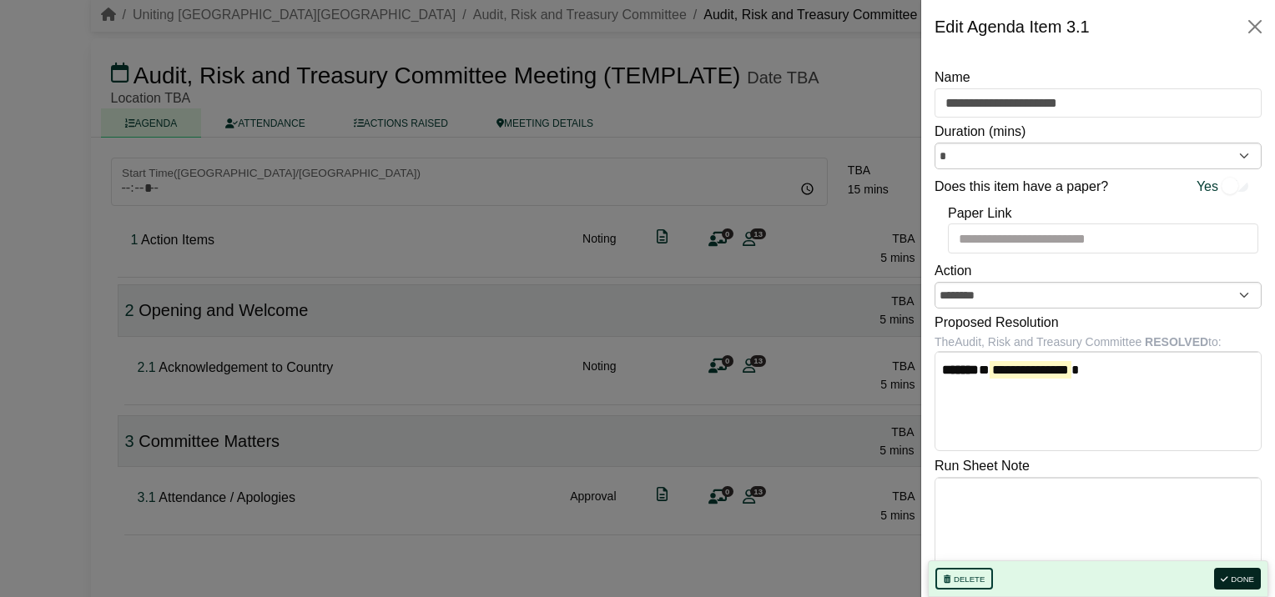
click at [1233, 577] on button "Done" at bounding box center [1237, 579] width 47 height 22
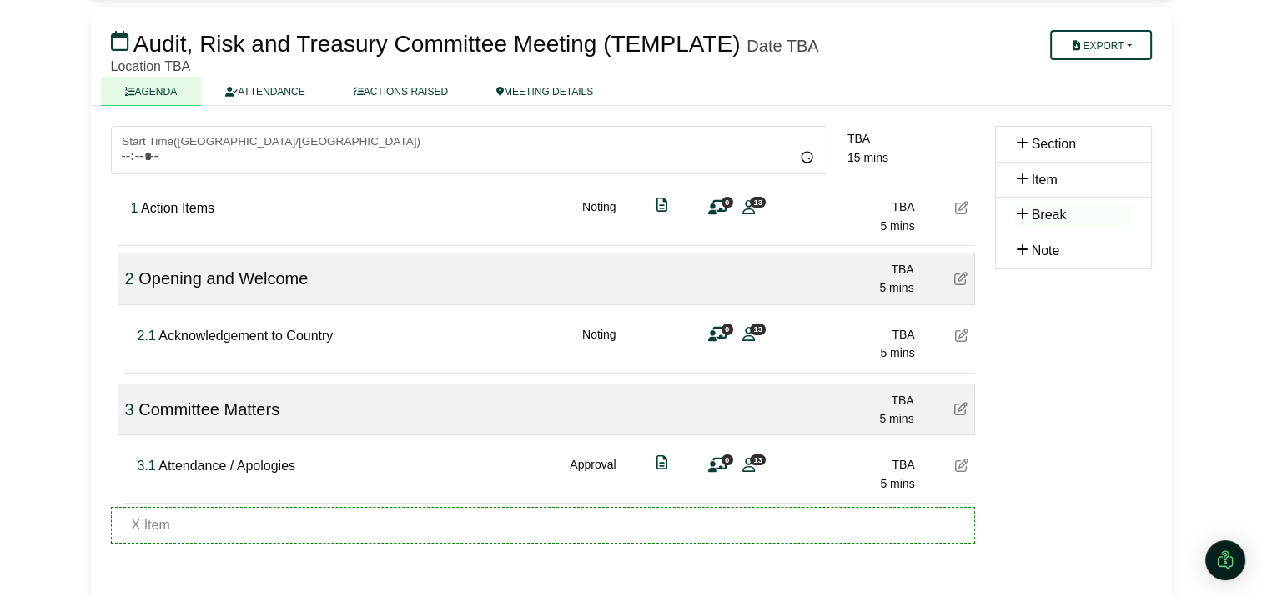
scroll to position [128, 0]
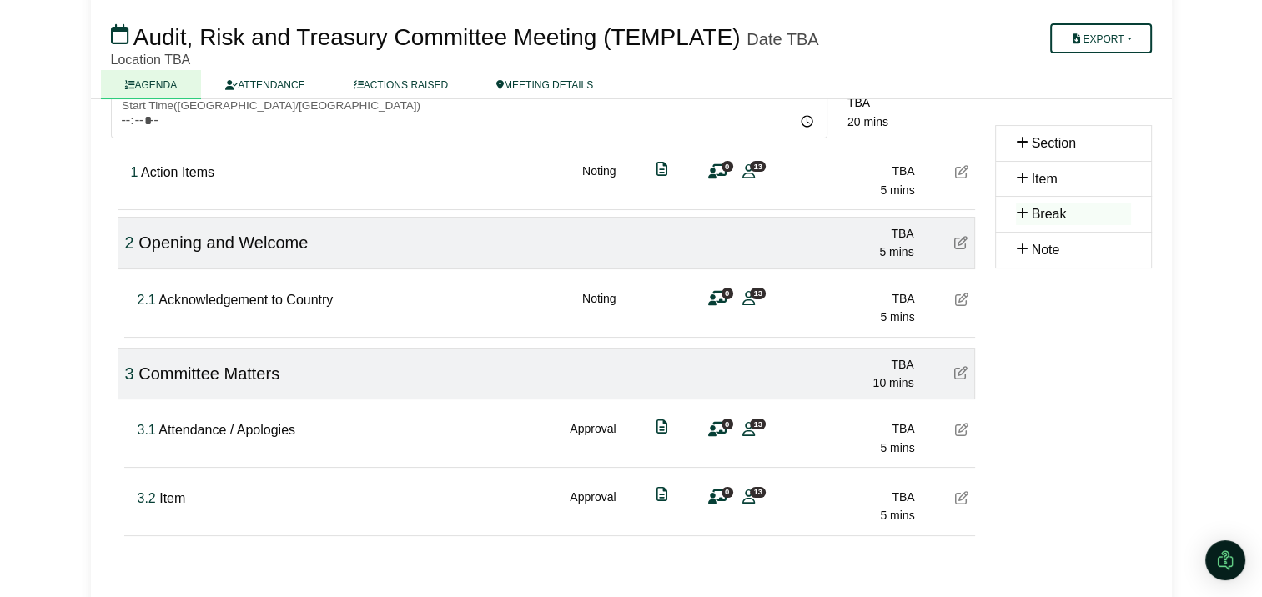
click at [965, 495] on icon at bounding box center [961, 497] width 13 height 13
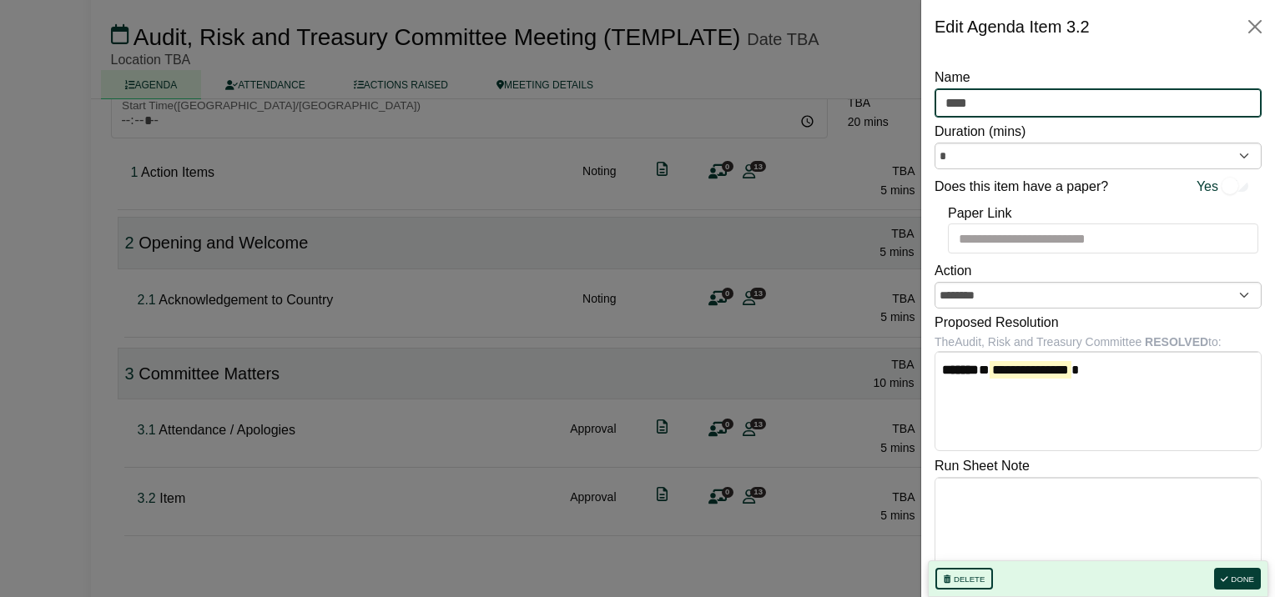
click at [979, 90] on input "****" at bounding box center [1098, 103] width 327 height 30
drag, startPoint x: 980, startPoint y: 101, endPoint x: 887, endPoint y: 101, distance: 93.5
click at [889, 101] on body "Simone Ingersoll Sign Out Uniting NSW.ACT Audit, Risk and Treasury Committee Au…" at bounding box center [637, 170] width 1275 height 597
type input "**********"
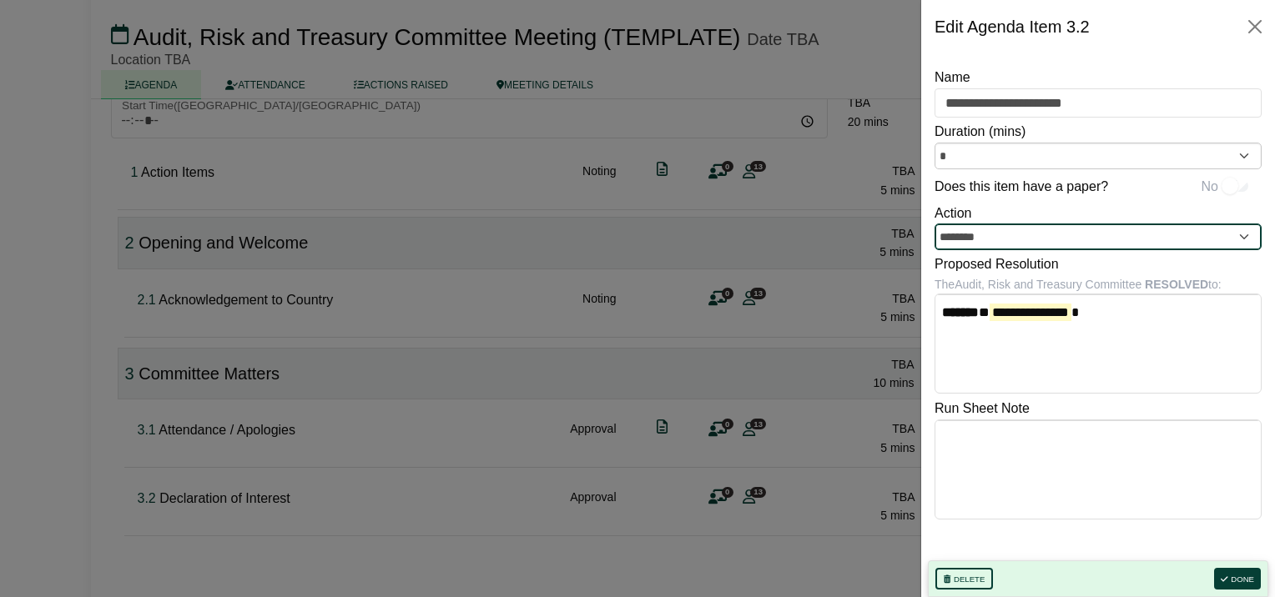
click at [1058, 238] on input "********" at bounding box center [1098, 237] width 327 height 27
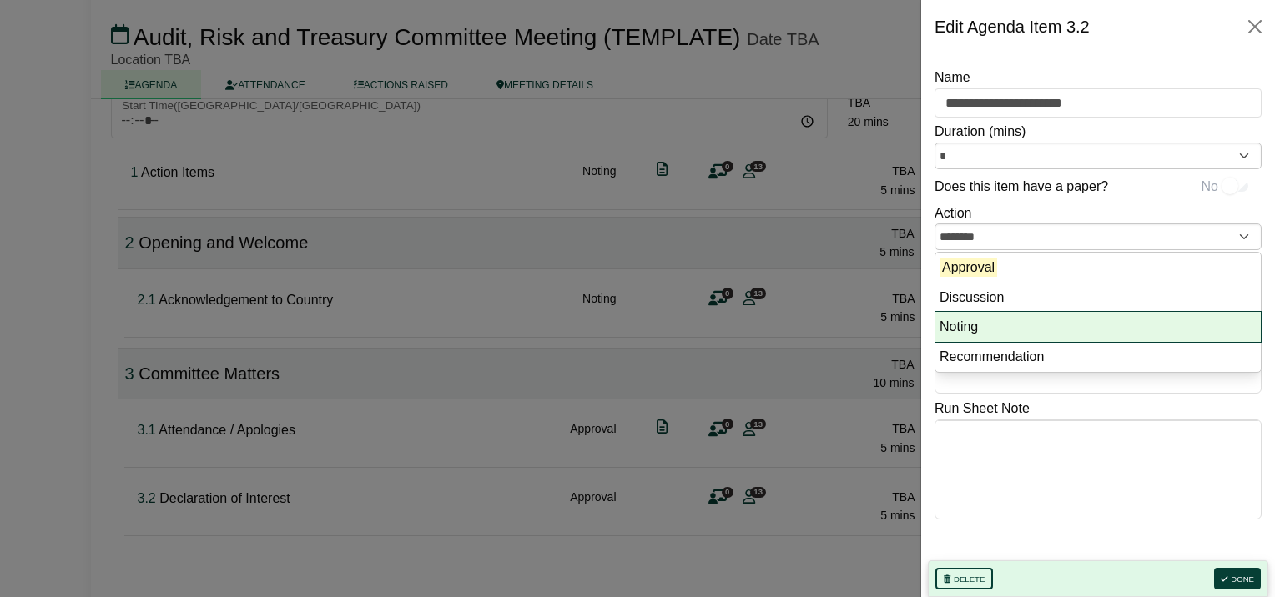
click at [1022, 325] on li "Noting" at bounding box center [1097, 327] width 325 height 30
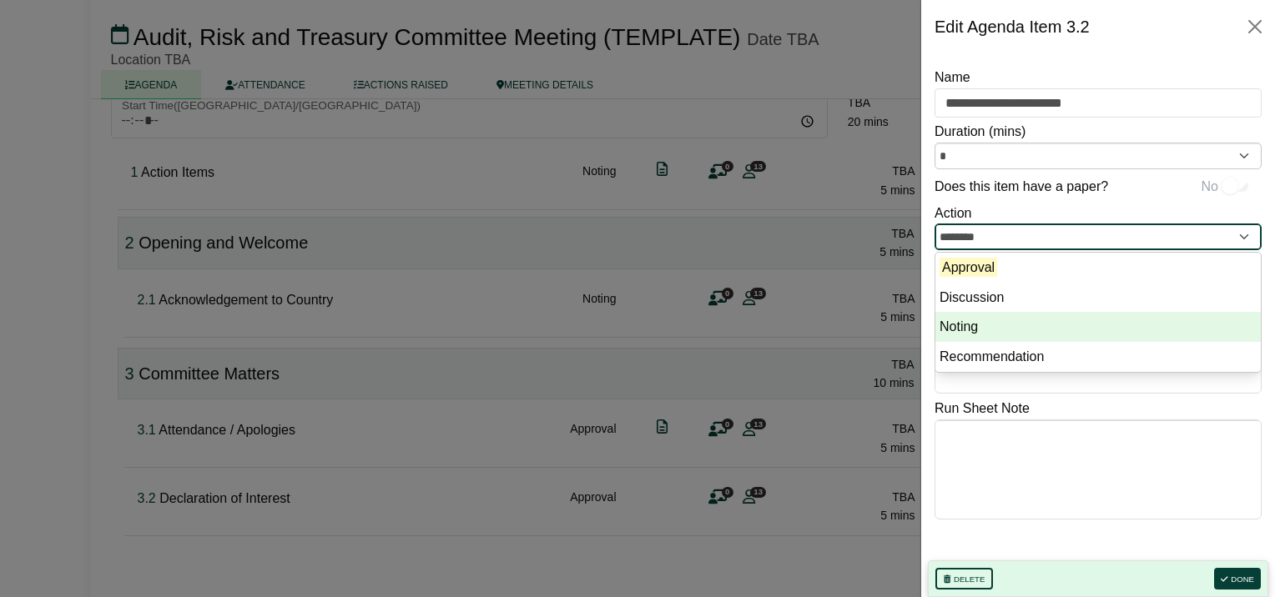
type input "******"
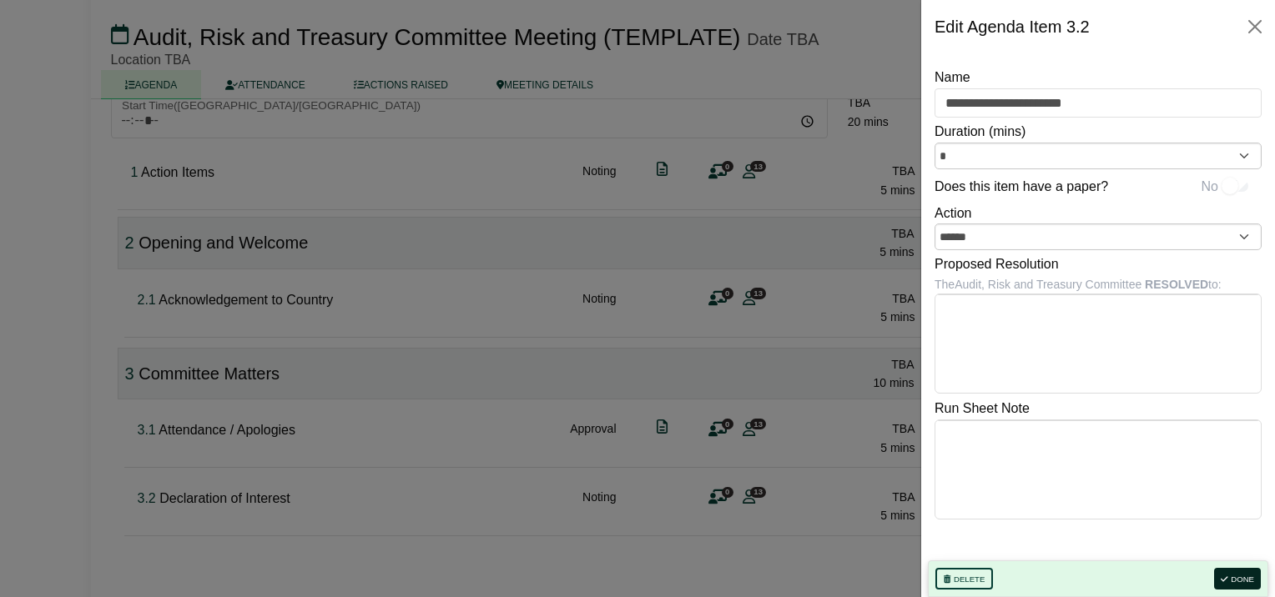
click at [1245, 573] on button "Done" at bounding box center [1237, 579] width 47 height 22
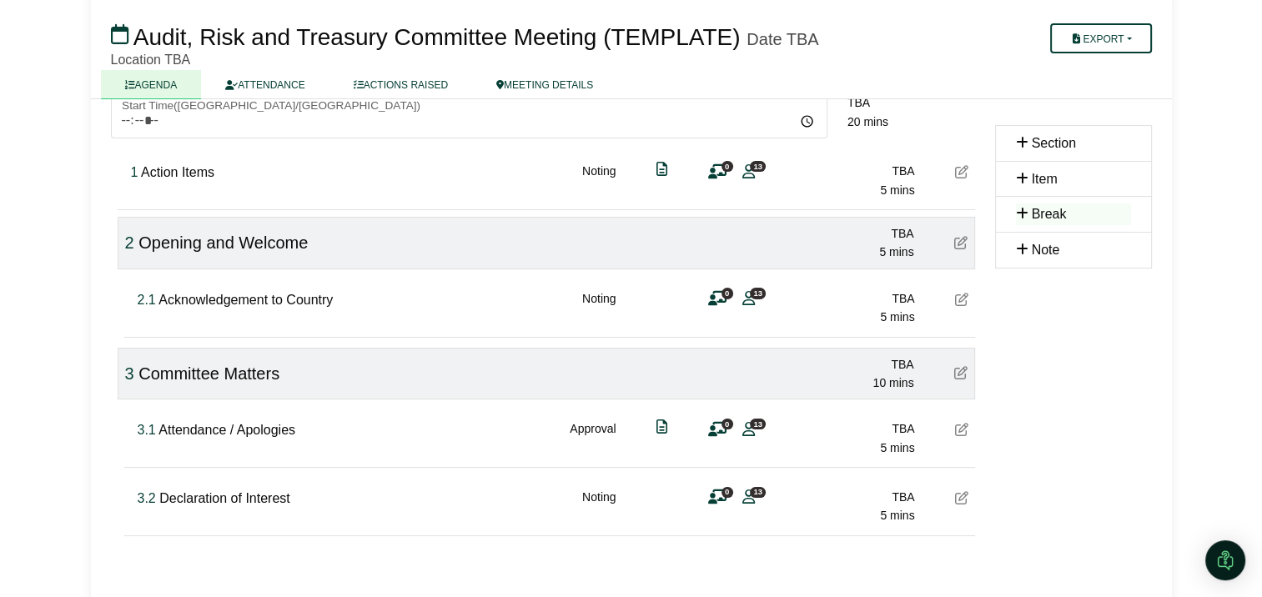
click at [957, 424] on icon at bounding box center [961, 429] width 13 height 13
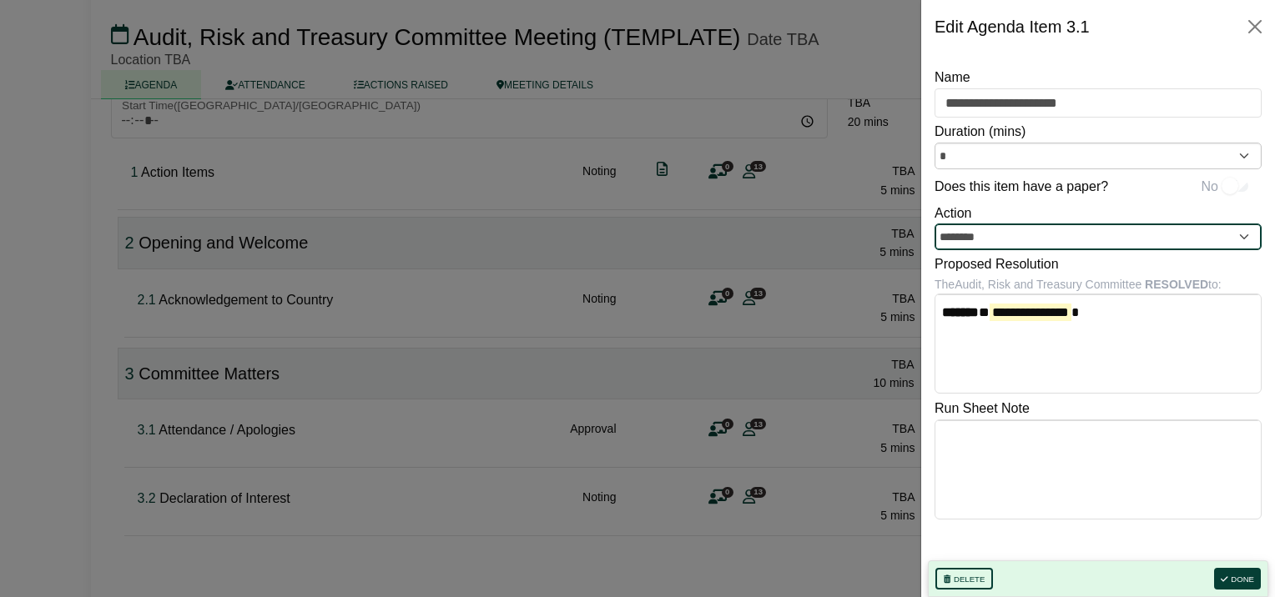
click at [1011, 231] on input "********" at bounding box center [1098, 237] width 327 height 27
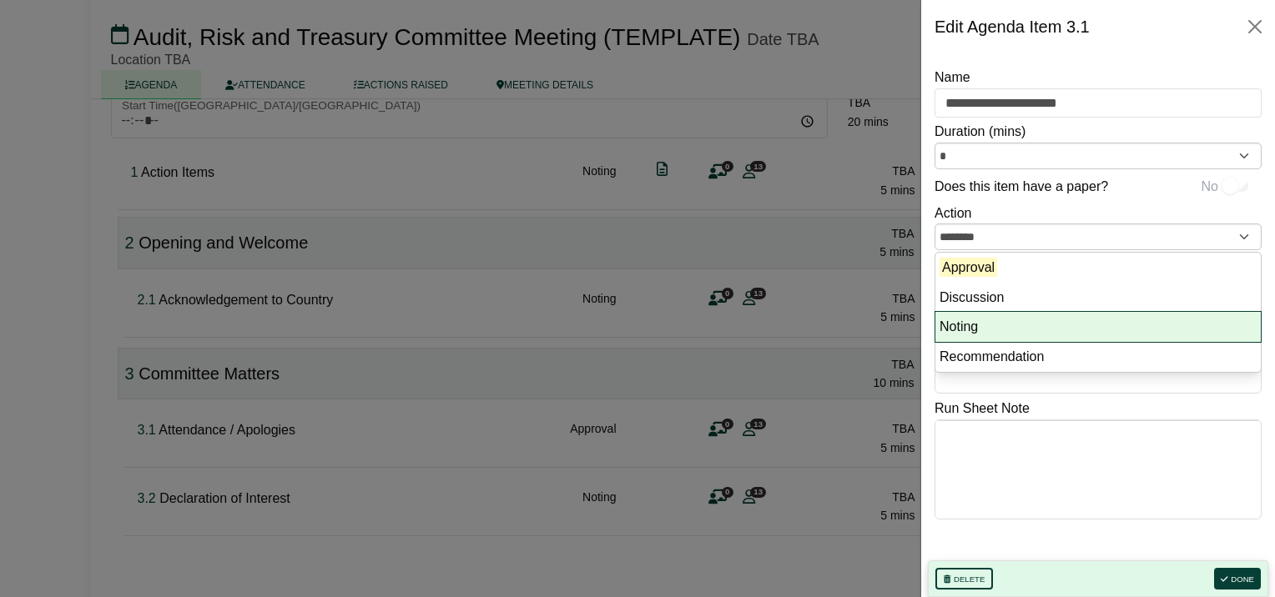
click at [985, 324] on li "Noting" at bounding box center [1097, 327] width 325 height 30
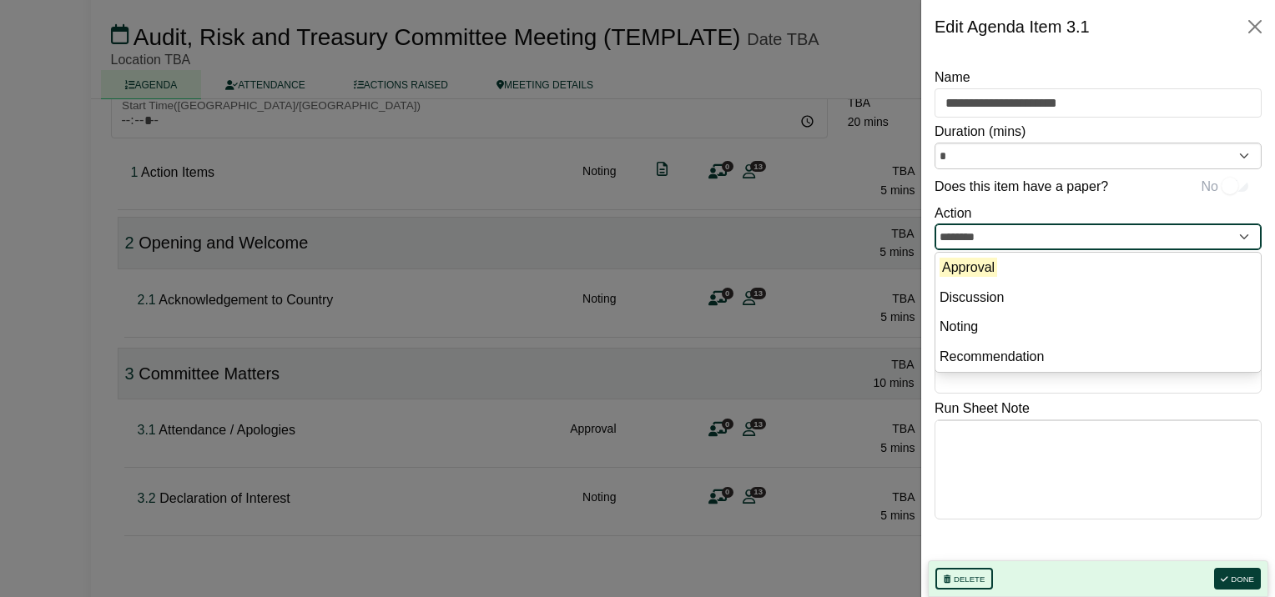
type input "******"
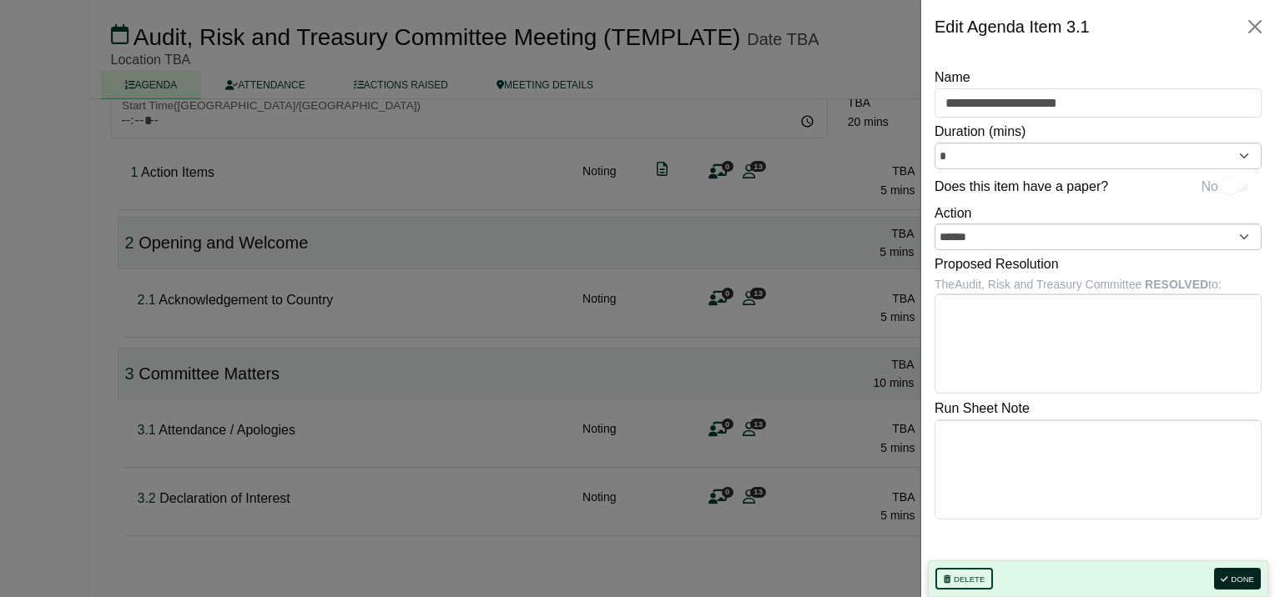
click at [1232, 573] on button "Done" at bounding box center [1237, 579] width 47 height 22
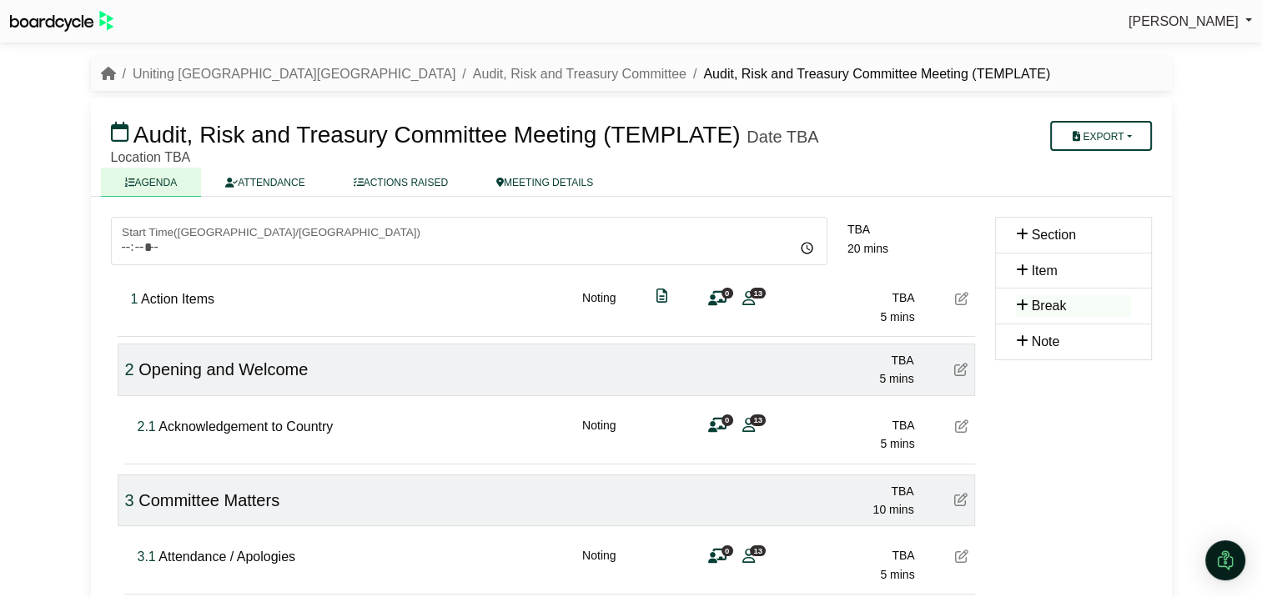
scroll to position [0, 0]
click at [372, 302] on div "1 Action Items Noting 0 13 TBA 5 mins" at bounding box center [549, 302] width 851 height 64
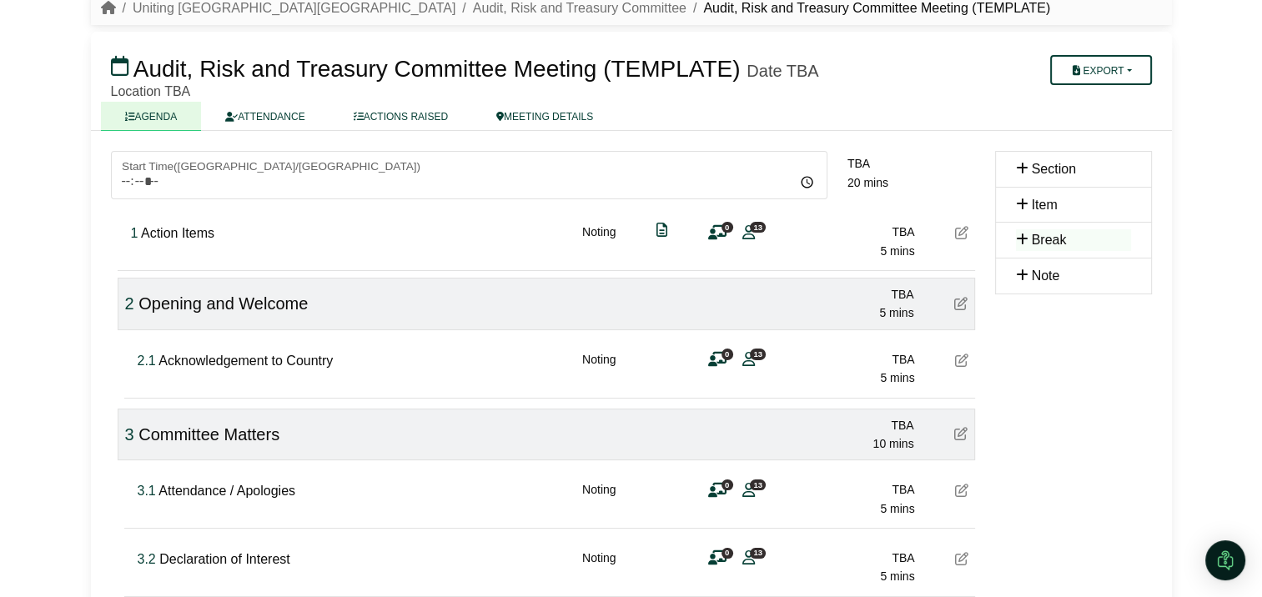
scroll to position [160, 0]
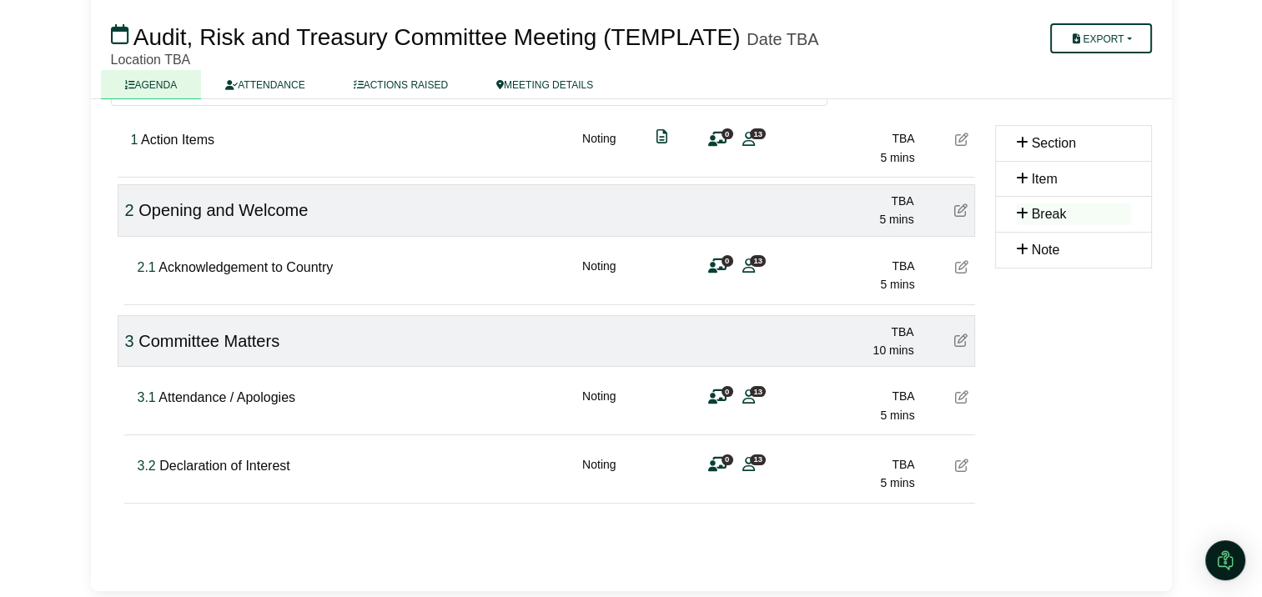
click at [1026, 176] on icon at bounding box center [1024, 178] width 16 height 13
click at [1025, 173] on icon at bounding box center [1024, 178] width 16 height 13
click at [1018, 177] on icon at bounding box center [1024, 178] width 16 height 13
click at [435, 504] on div "3.1 Attendance / Apologies Noting 0 13 TBA 5 mins 3.2 Declaration of Interest N…" at bounding box center [547, 437] width 858 height 140
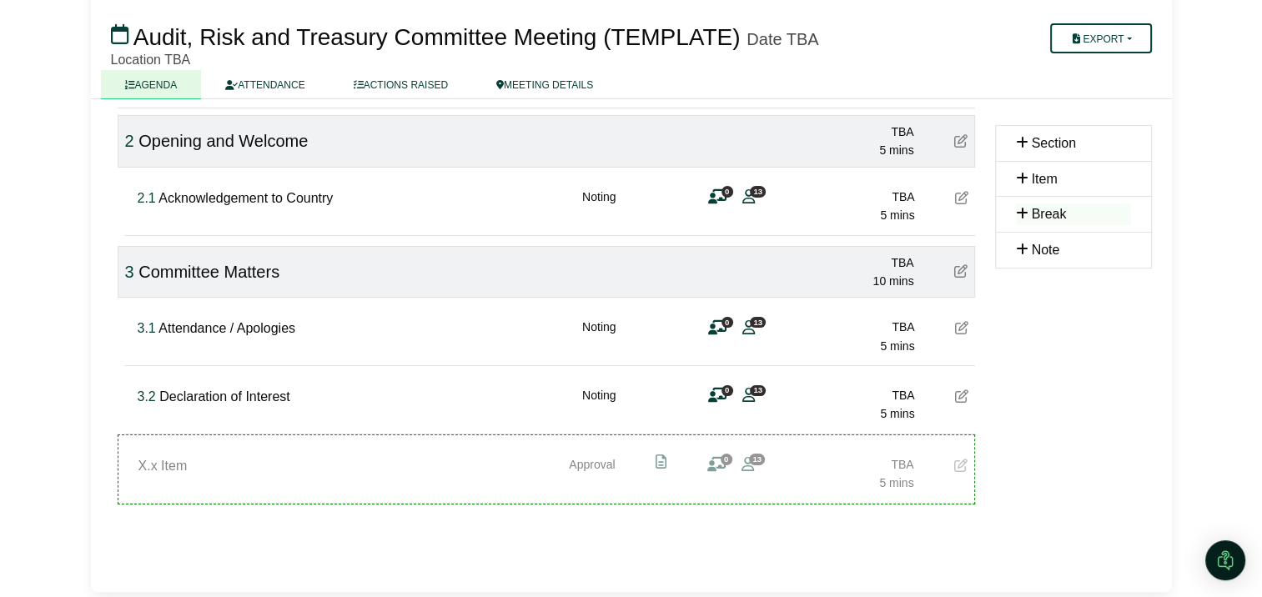
scroll to position [228, 0]
click at [961, 461] on icon at bounding box center [961, 466] width 13 height 13
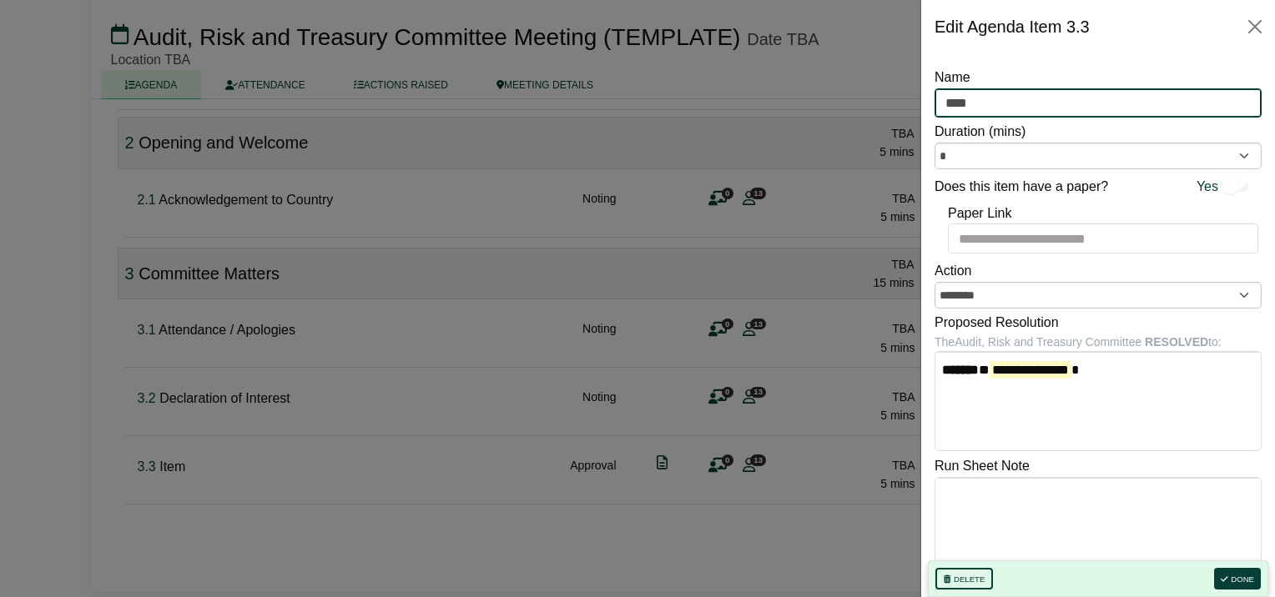
drag, startPoint x: 927, startPoint y: 109, endPoint x: 909, endPoint y: 109, distance: 18.4
click at [909, 109] on body "Simone Ingersoll Sign Out Uniting NSW.ACT Audit, Risk and Treasury Committee Au…" at bounding box center [637, 70] width 1275 height 597
type input "**********"
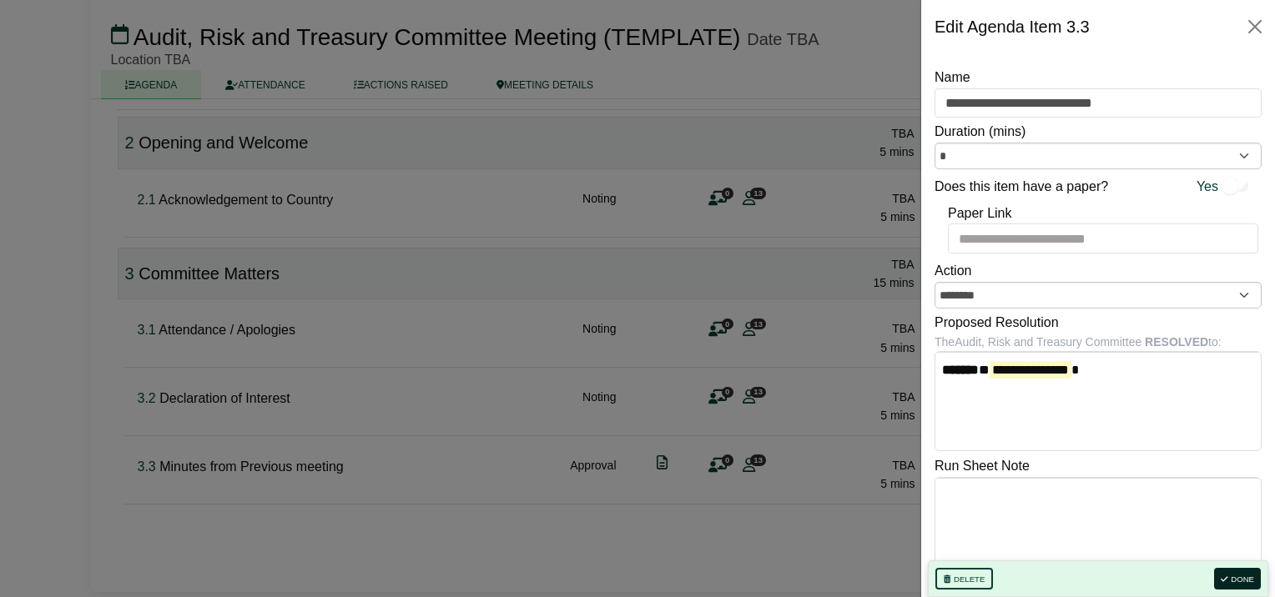
click at [1244, 570] on button "Done" at bounding box center [1237, 579] width 47 height 22
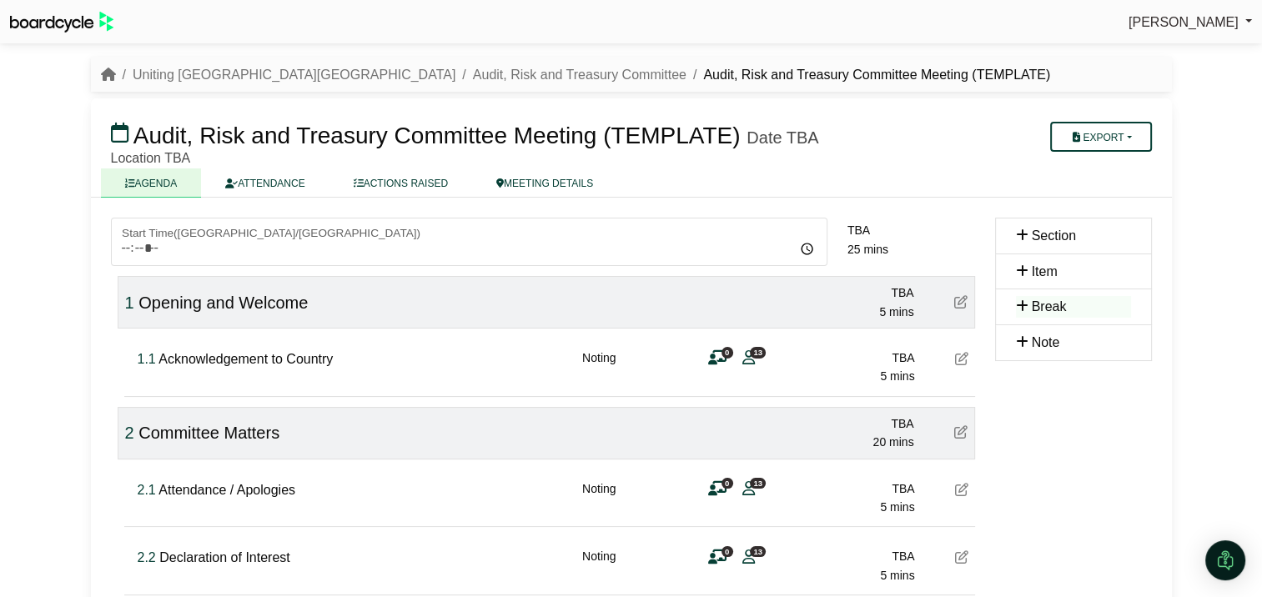
scroll to position [0, 0]
